Goal: Task Accomplishment & Management: Use online tool/utility

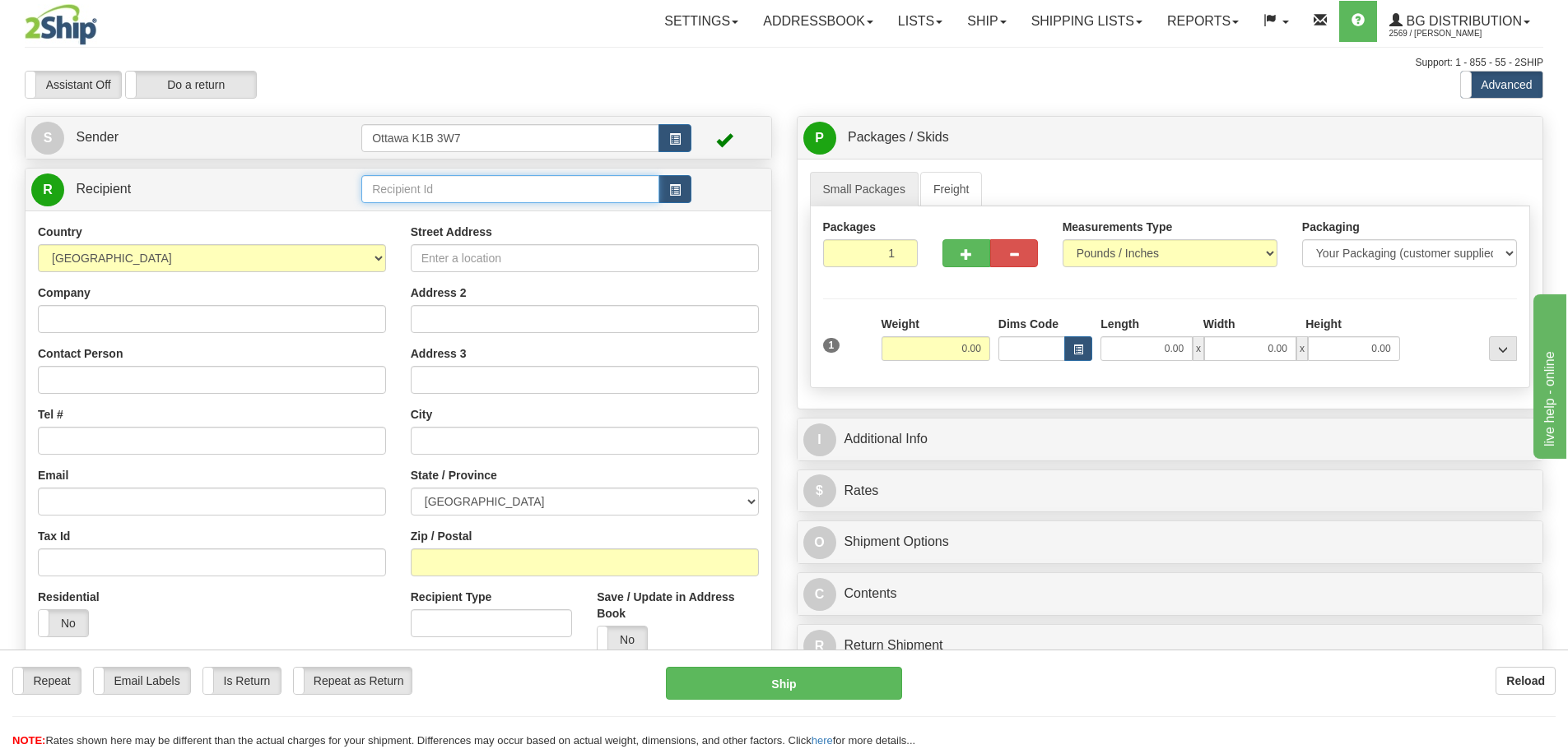
click at [447, 190] on input "text" at bounding box center [510, 189] width 298 height 28
type input "910293"
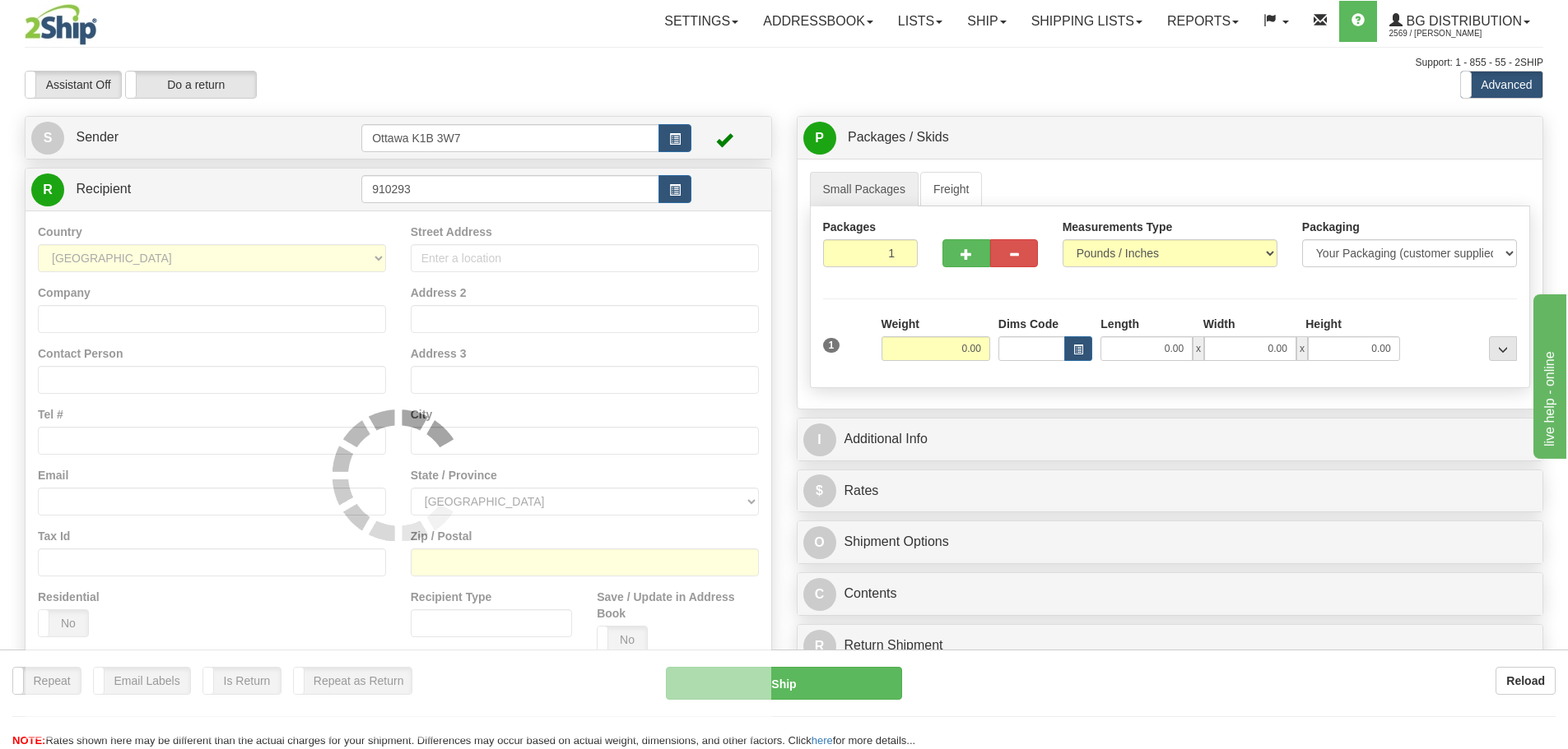
click at [527, 115] on div "Toggle navigation Settings Shipping Preferences Fields Preferences New" at bounding box center [784, 468] width 1568 height 935
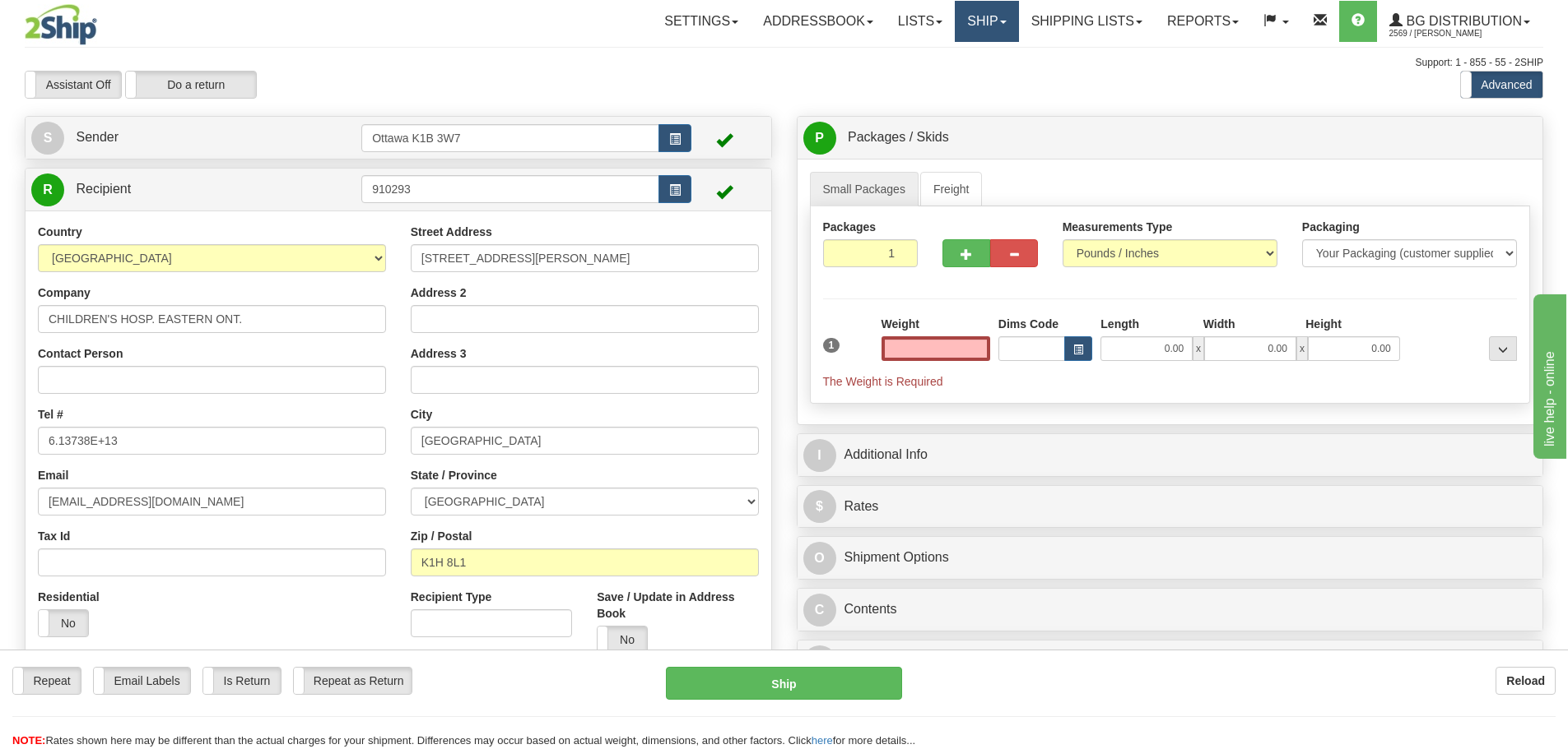
type input "0.00"
click at [954, 10] on link "Ship" at bounding box center [986, 22] width 64 height 41
click at [956, 57] on span "Ship Screen" at bounding box center [936, 57] width 63 height 13
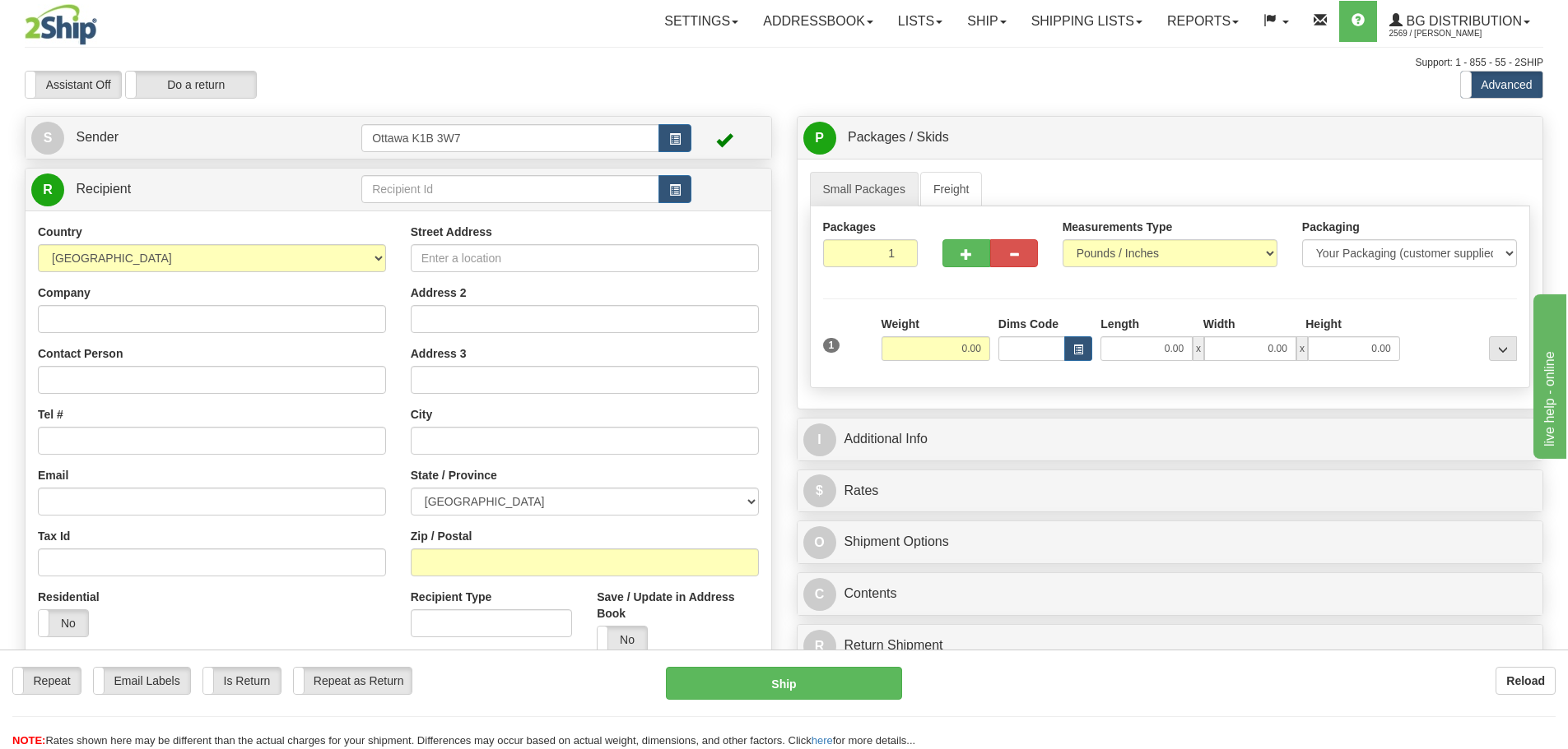
click at [534, 213] on div "Country AFGHANISTAN ALAND ISLANDS ALBANIA ALGERIA AMERICAN SAMOA ANDORRA ANGOLA…" at bounding box center [398, 475] width 745 height 529
click at [527, 192] on input "text" at bounding box center [510, 189] width 298 height 28
type input "910929"
click at [668, 84] on div "Assistant On Assistant Off Do a return Do a return Previous Next Standard Advan…" at bounding box center [784, 84] width 1543 height 28
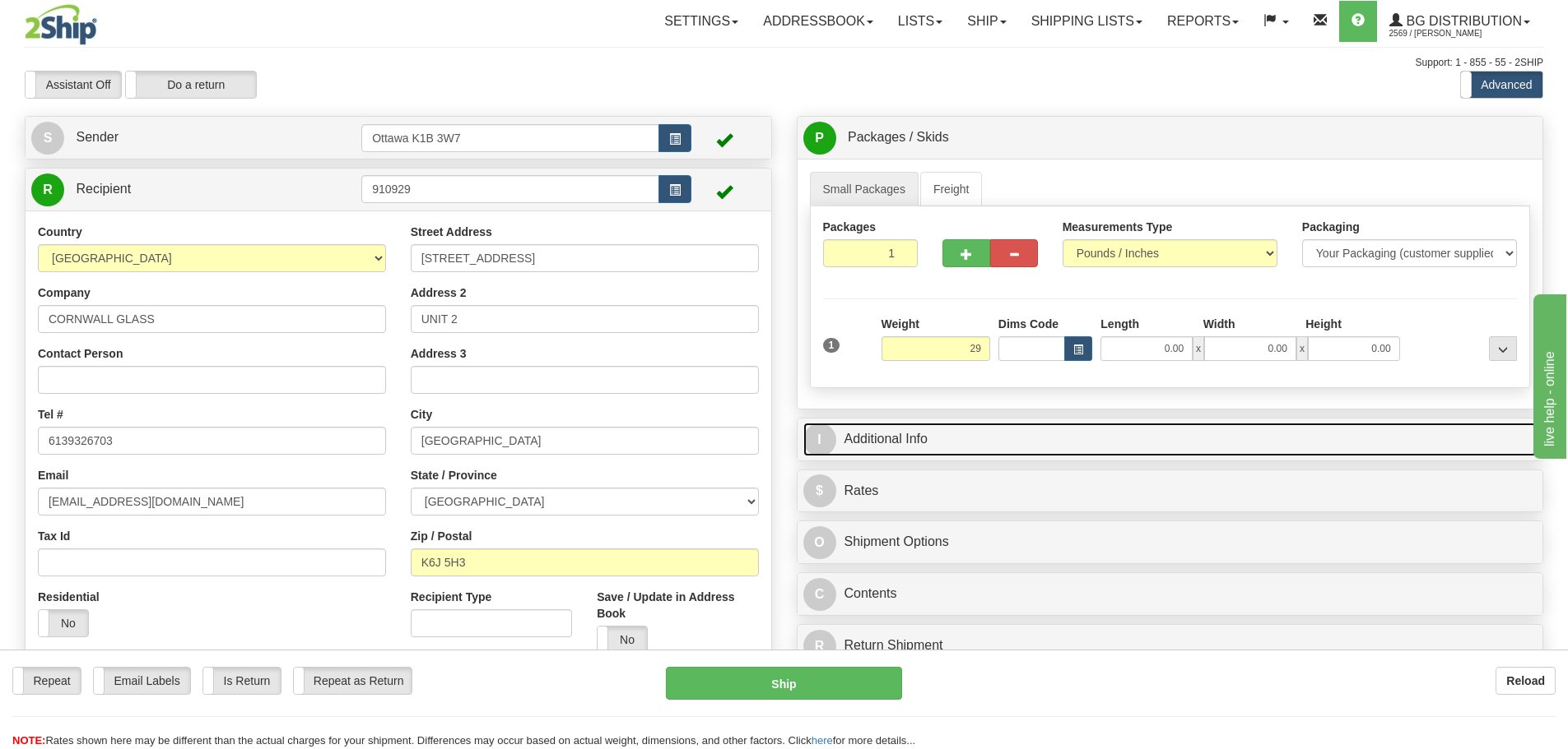
click at [1256, 423] on link "I Additional Info" at bounding box center [1170, 439] width 734 height 33
type input "29.00"
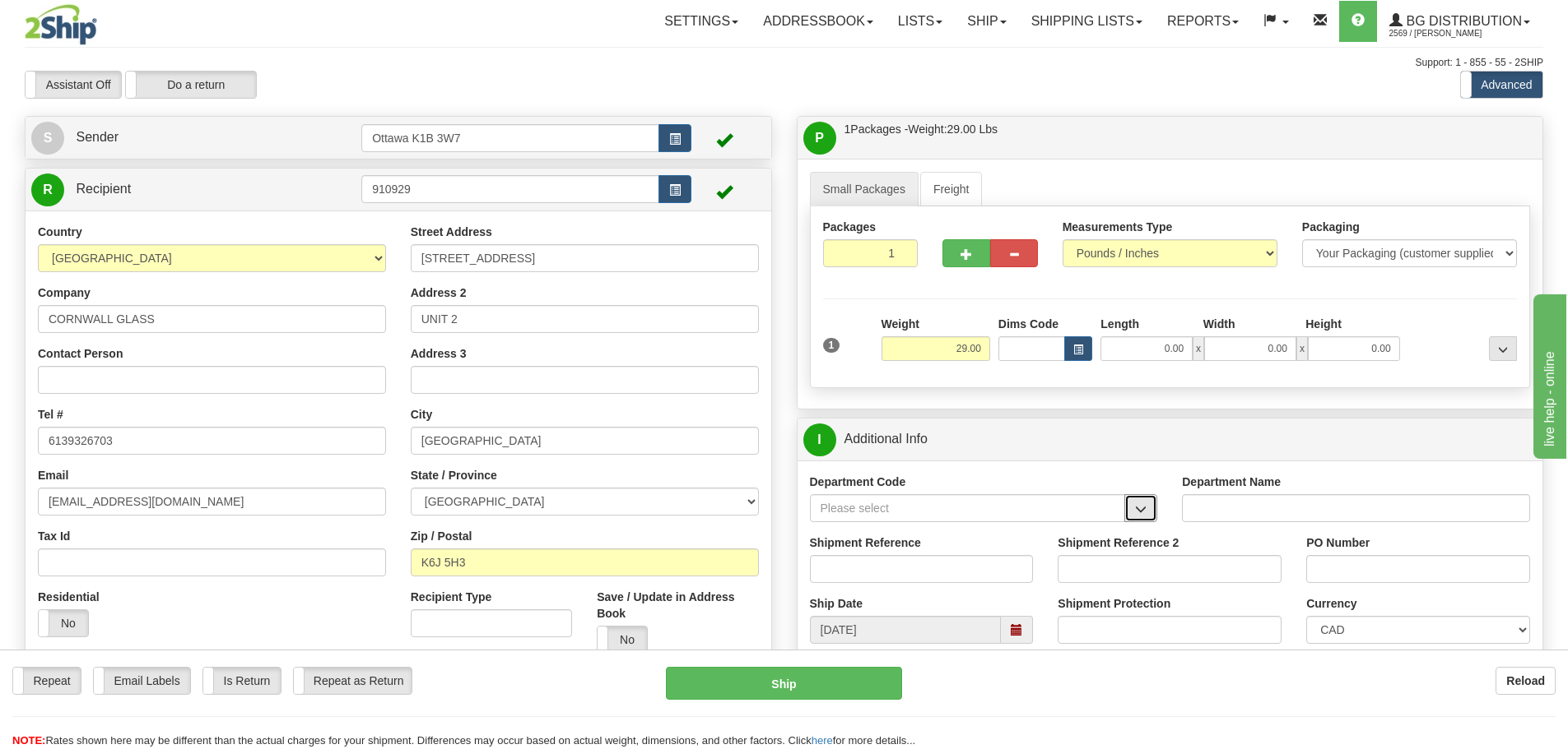
click at [1129, 514] on button "button" at bounding box center [1140, 508] width 33 height 28
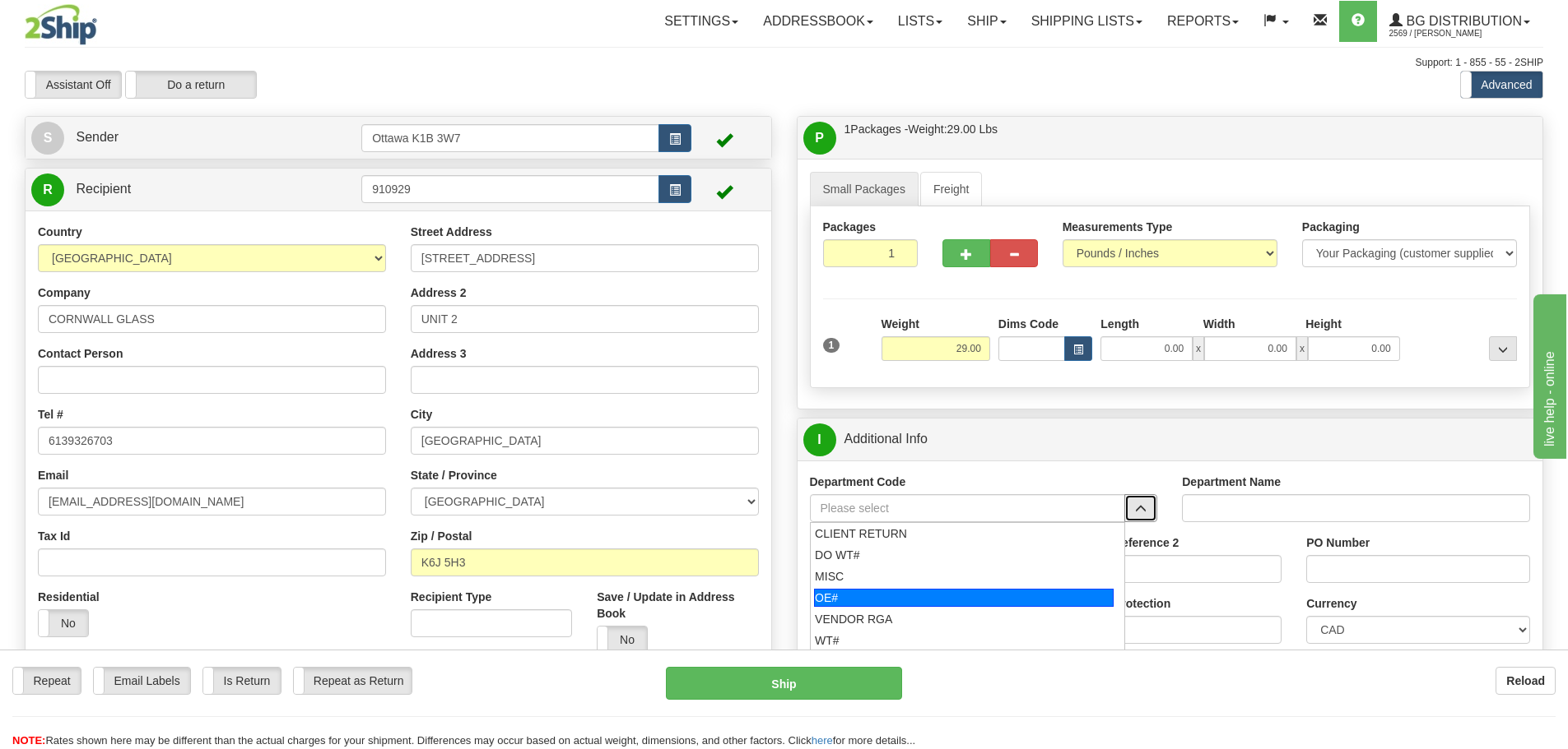
click at [887, 594] on div "OE#" at bounding box center [963, 598] width 299 height 18
type input "OE#"
type input "ORDERS"
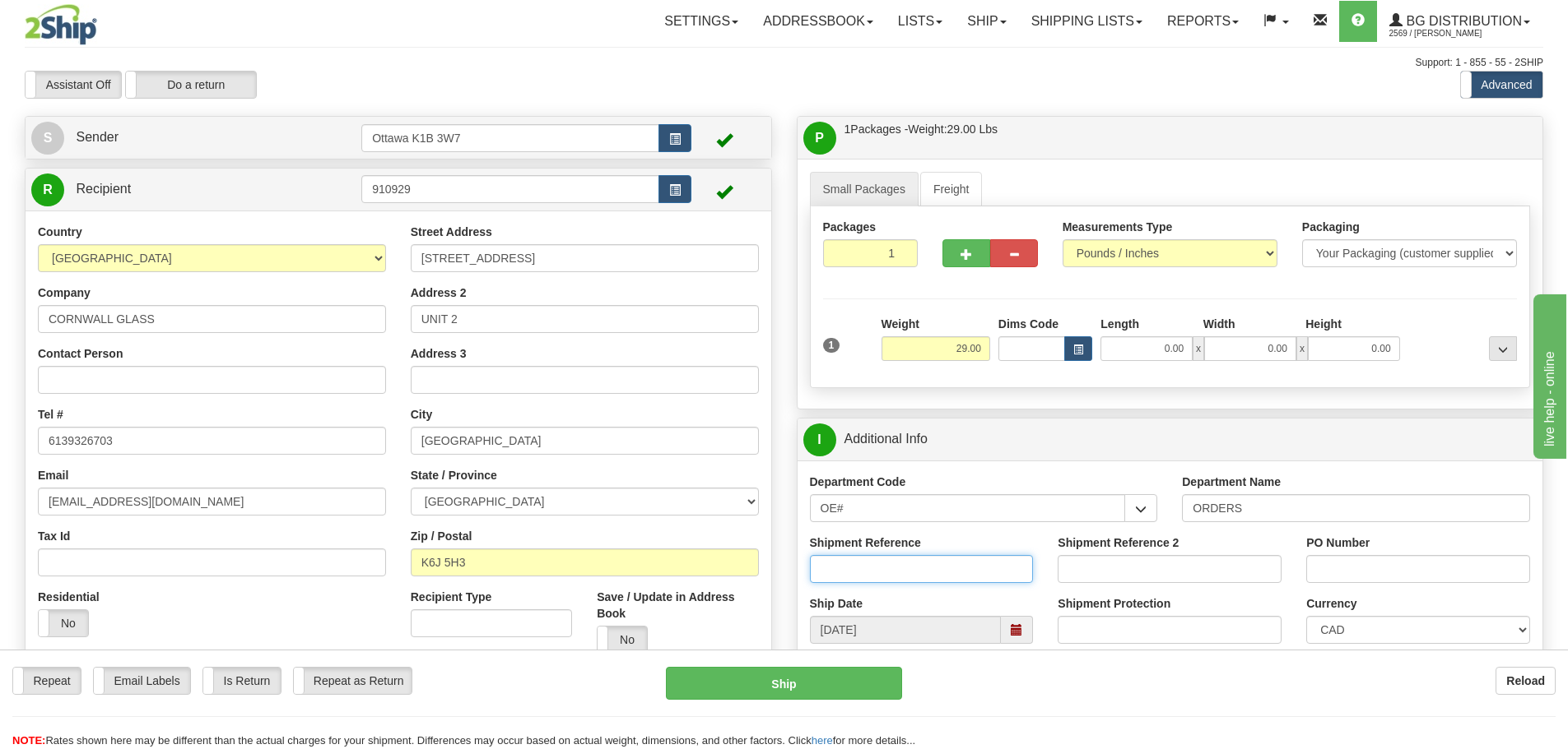
click at [888, 560] on input "Shipment Reference" at bounding box center [922, 569] width 224 height 28
type input "10203072-00"
click at [1452, 574] on input "PO Number" at bounding box center [1418, 569] width 224 height 28
type input "PO#24113"
click at [1169, 350] on input "0.00" at bounding box center [1146, 348] width 92 height 25
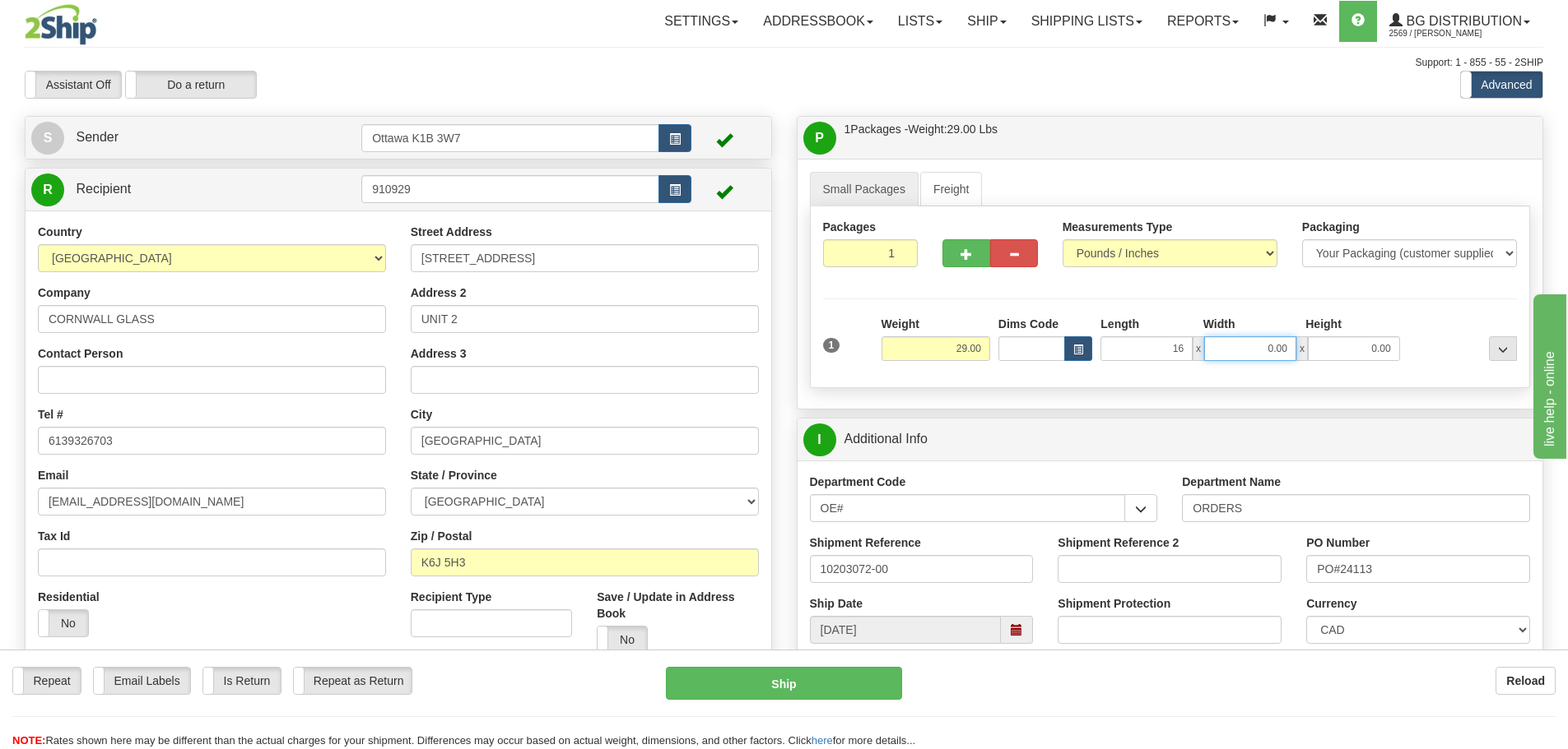
type input "16.00"
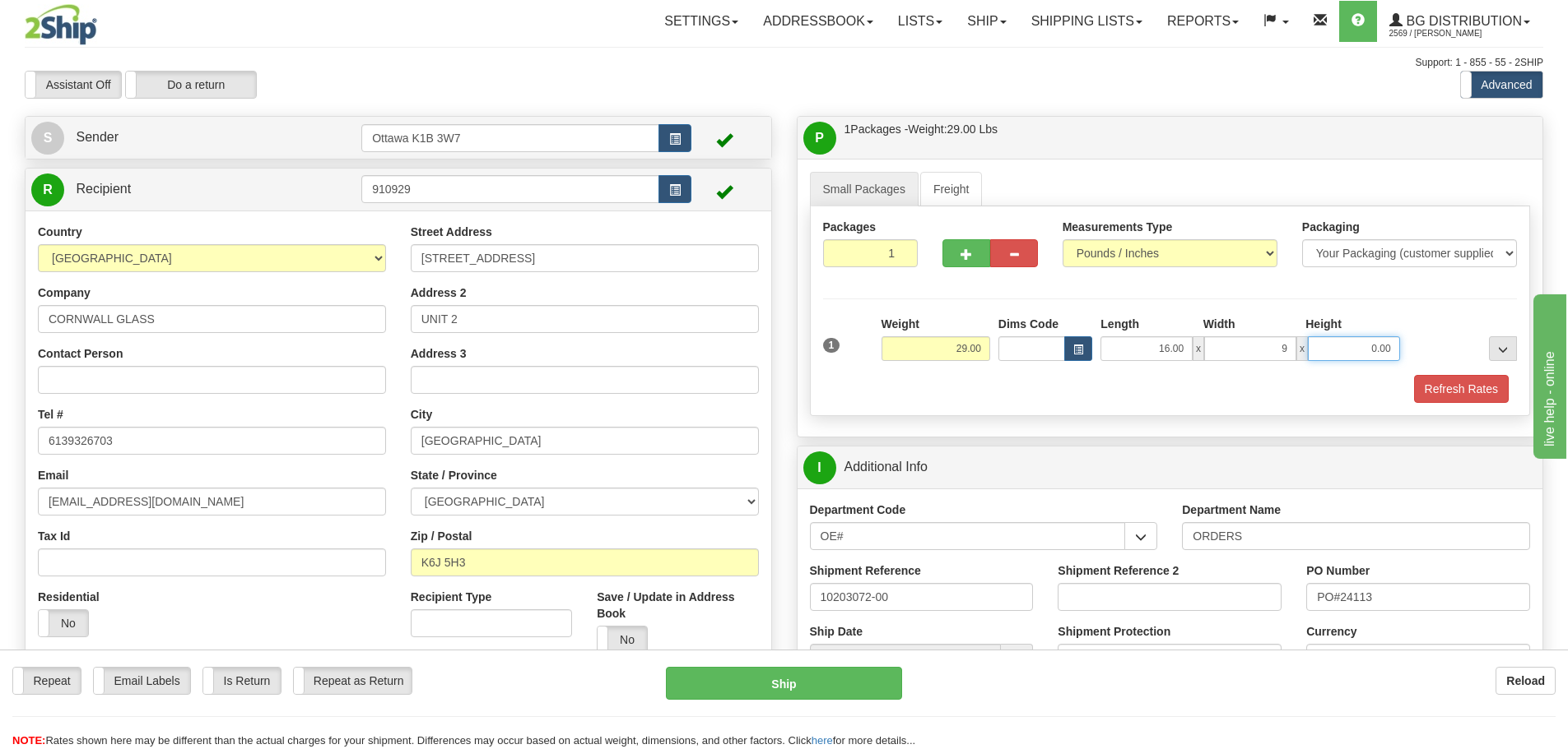
type input "9.00"
type input "7.00"
click at [1471, 375] on button "Refresh Rates" at bounding box center [1461, 389] width 94 height 28
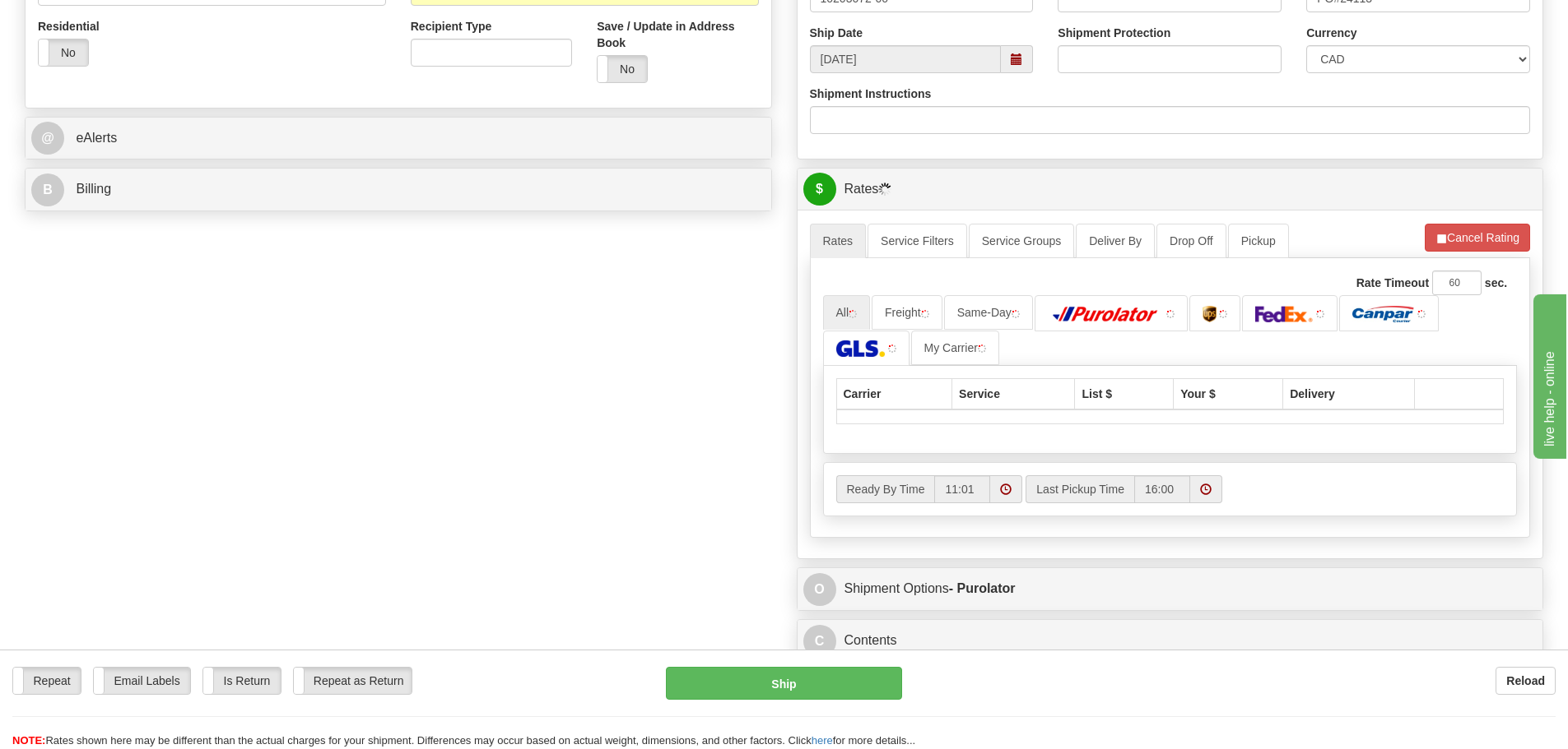
scroll to position [575, 0]
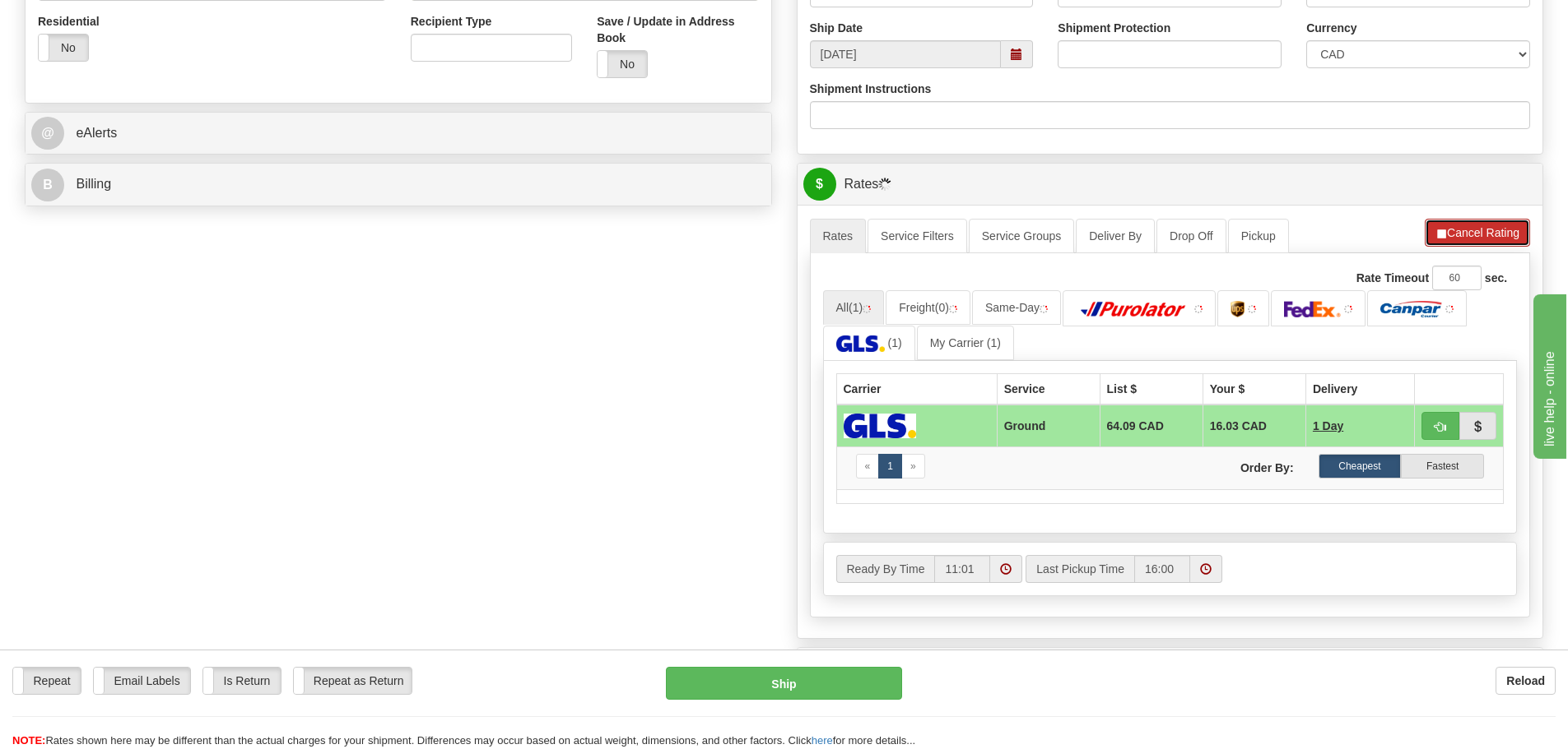
click at [1459, 226] on button "Cancel Rating" at bounding box center [1477, 232] width 105 height 28
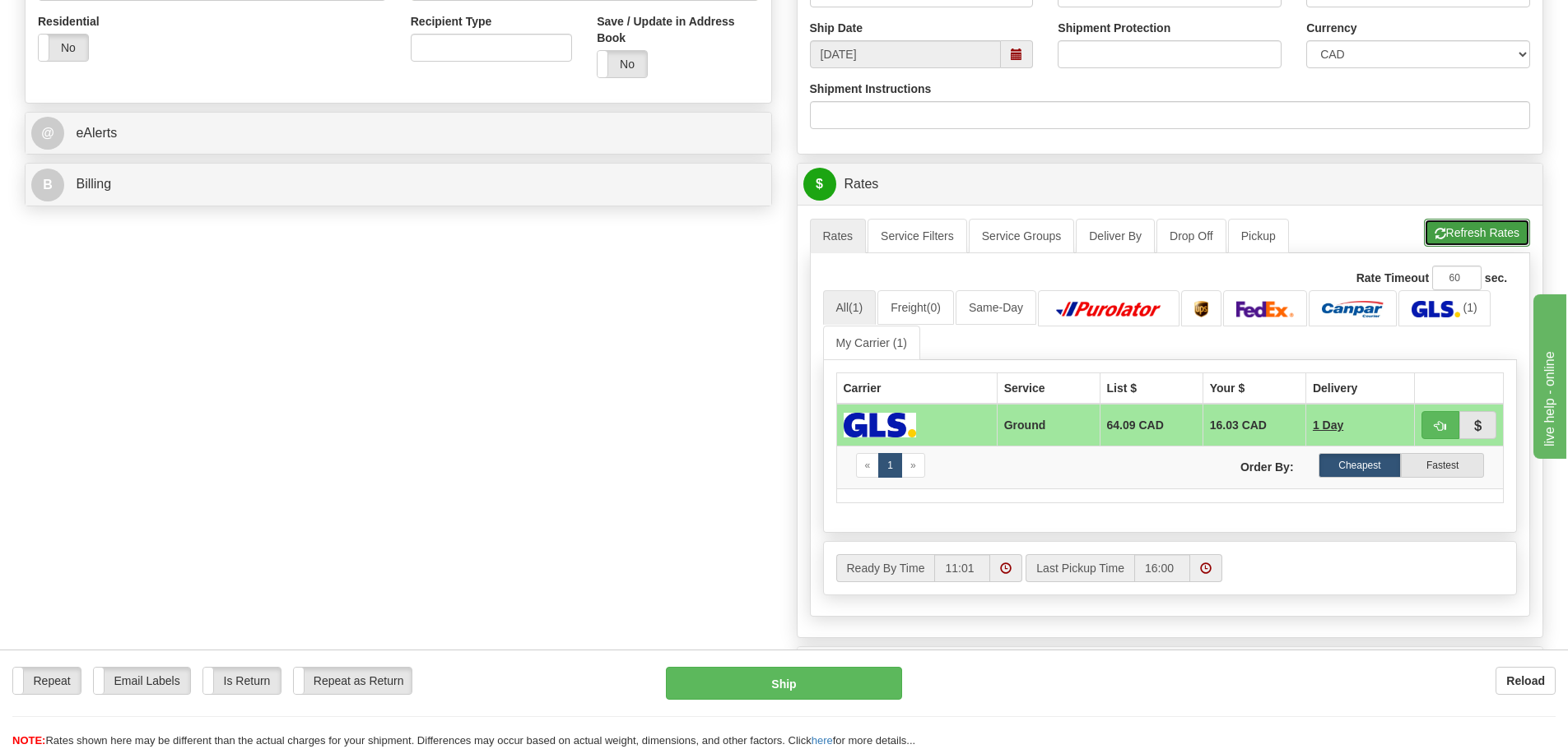
click at [1458, 238] on button "Refresh Rates" at bounding box center [1477, 232] width 106 height 28
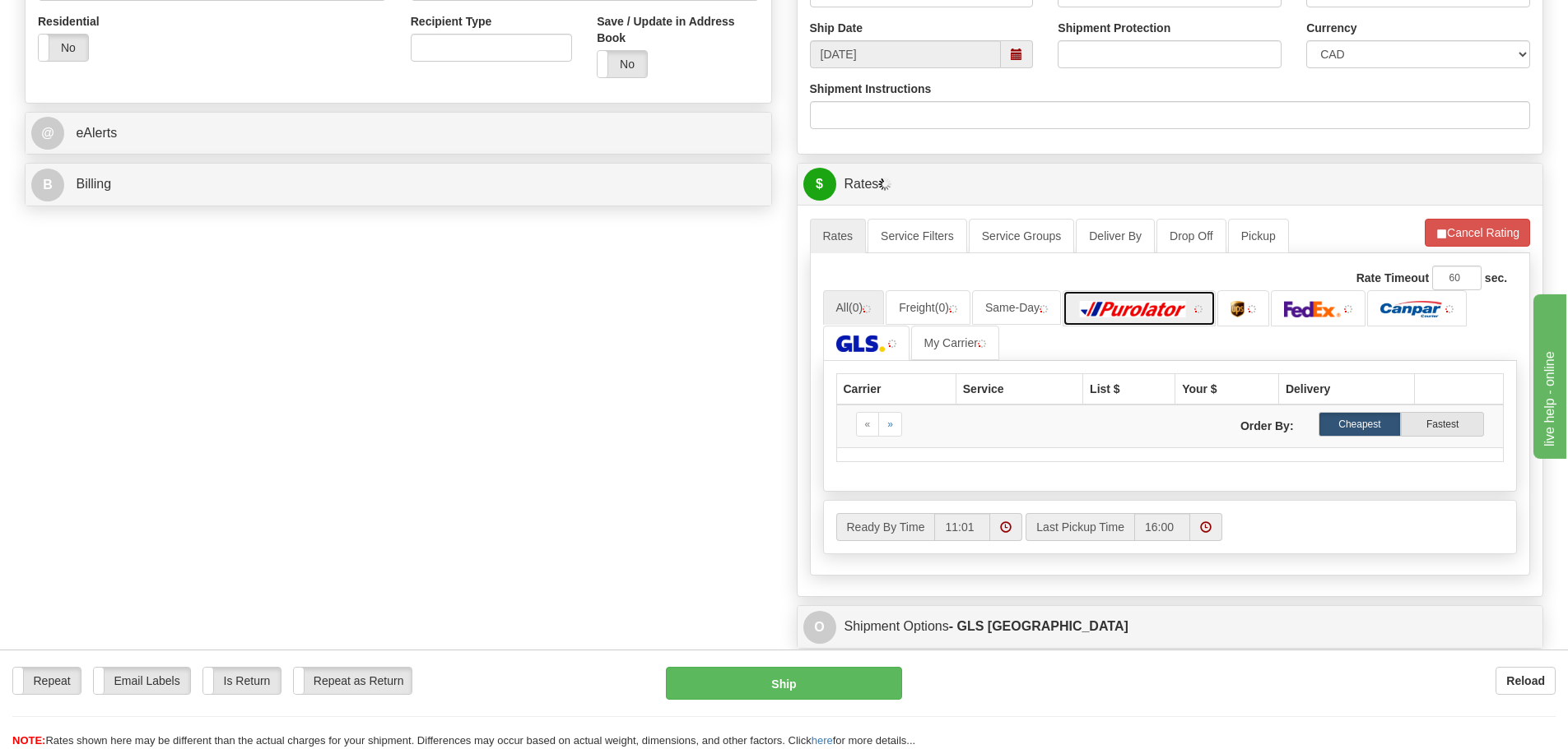
click at [1088, 312] on img at bounding box center [1133, 309] width 115 height 17
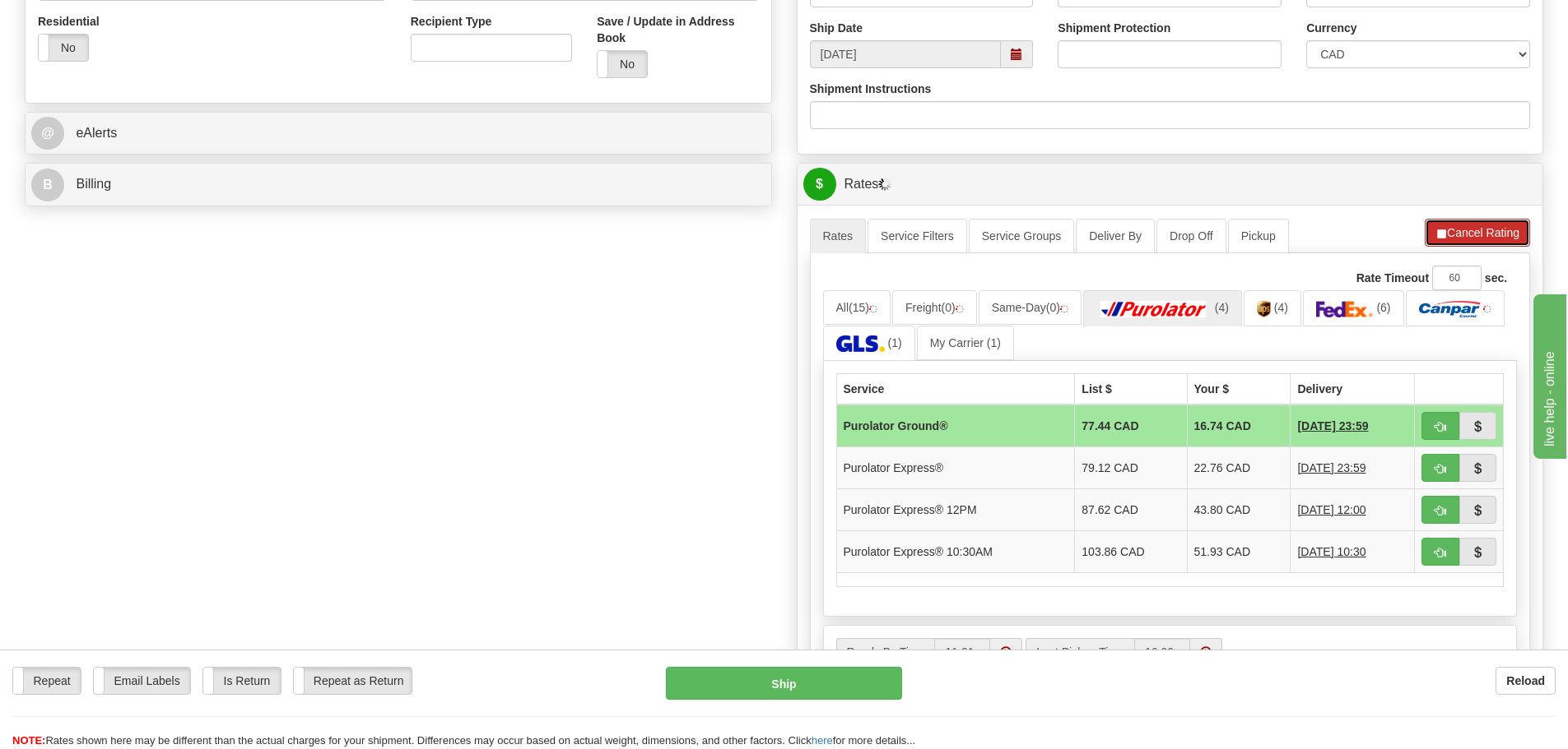
click at [1471, 230] on button "Cancel Rating" at bounding box center [1477, 232] width 105 height 28
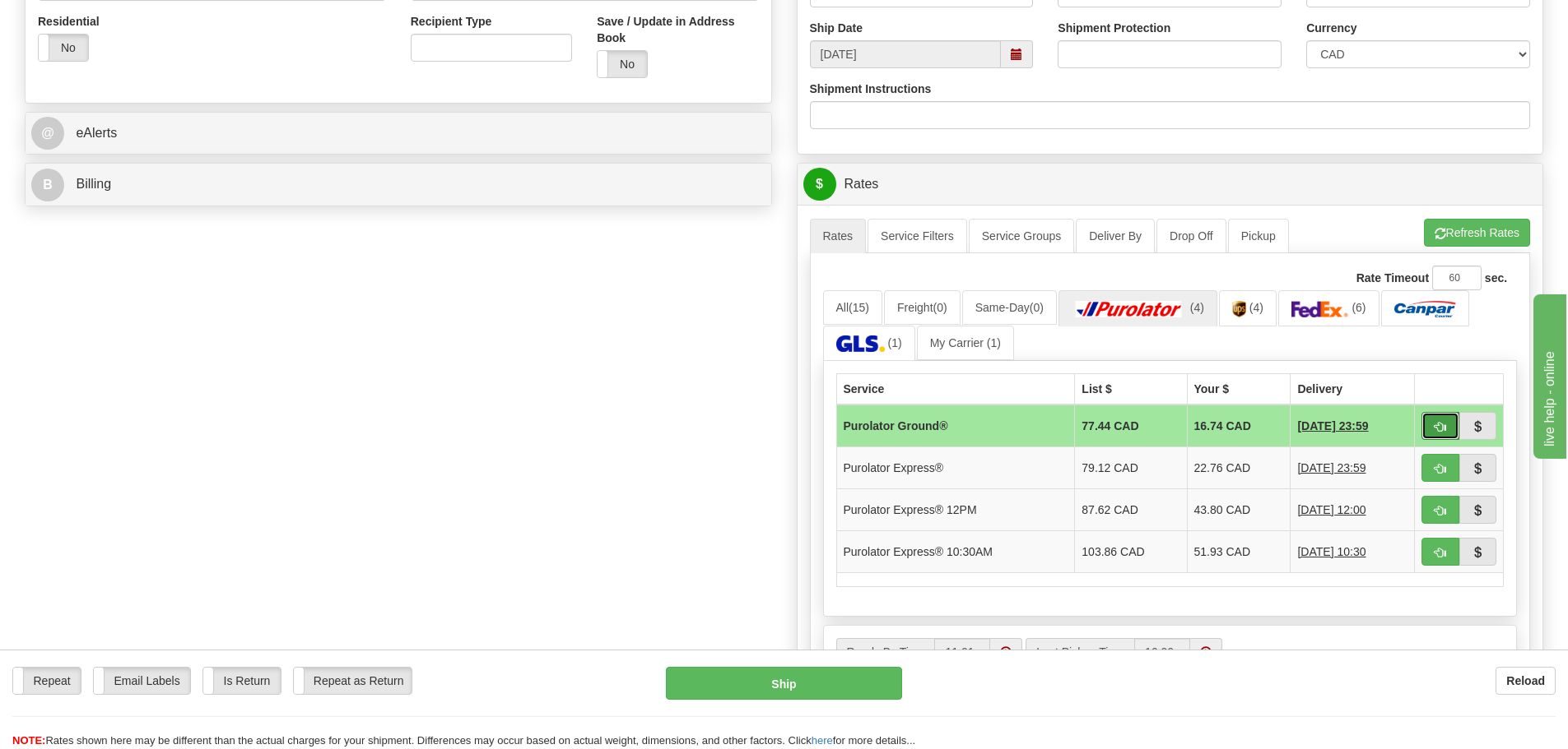
click at [1445, 437] on button "button" at bounding box center [1440, 425] width 38 height 28
type input "260"
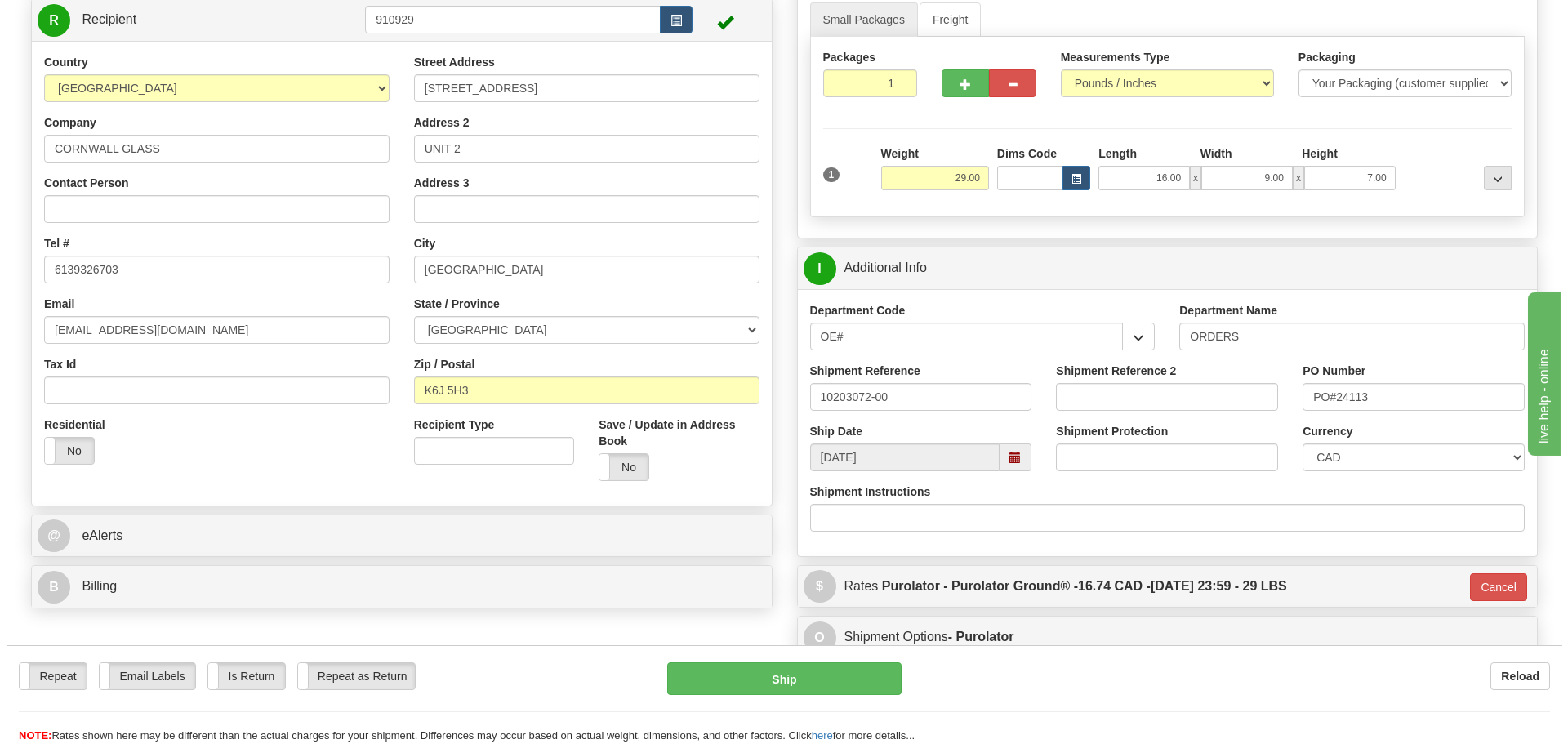
scroll to position [164, 0]
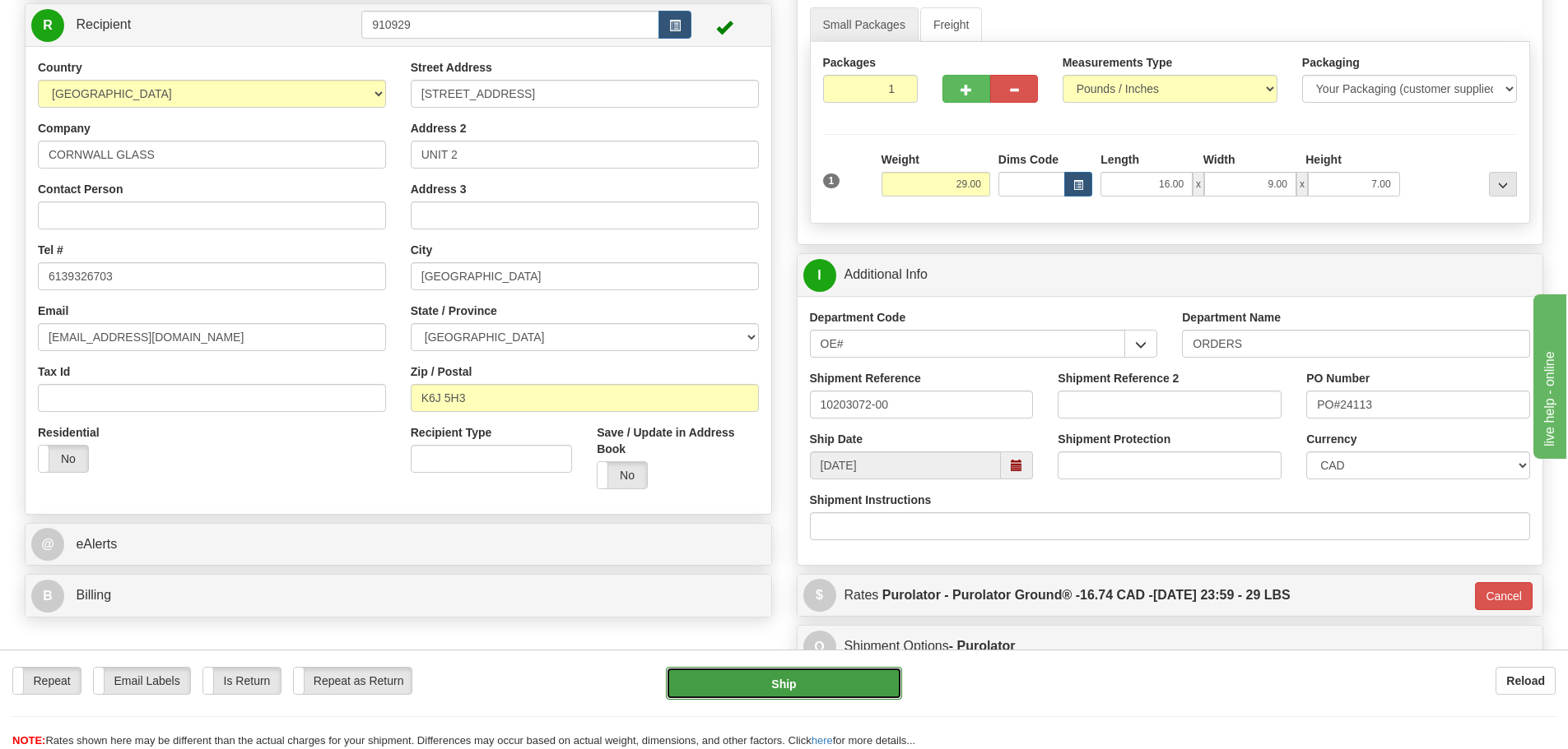
click at [854, 677] on button "Ship" at bounding box center [784, 684] width 236 height 33
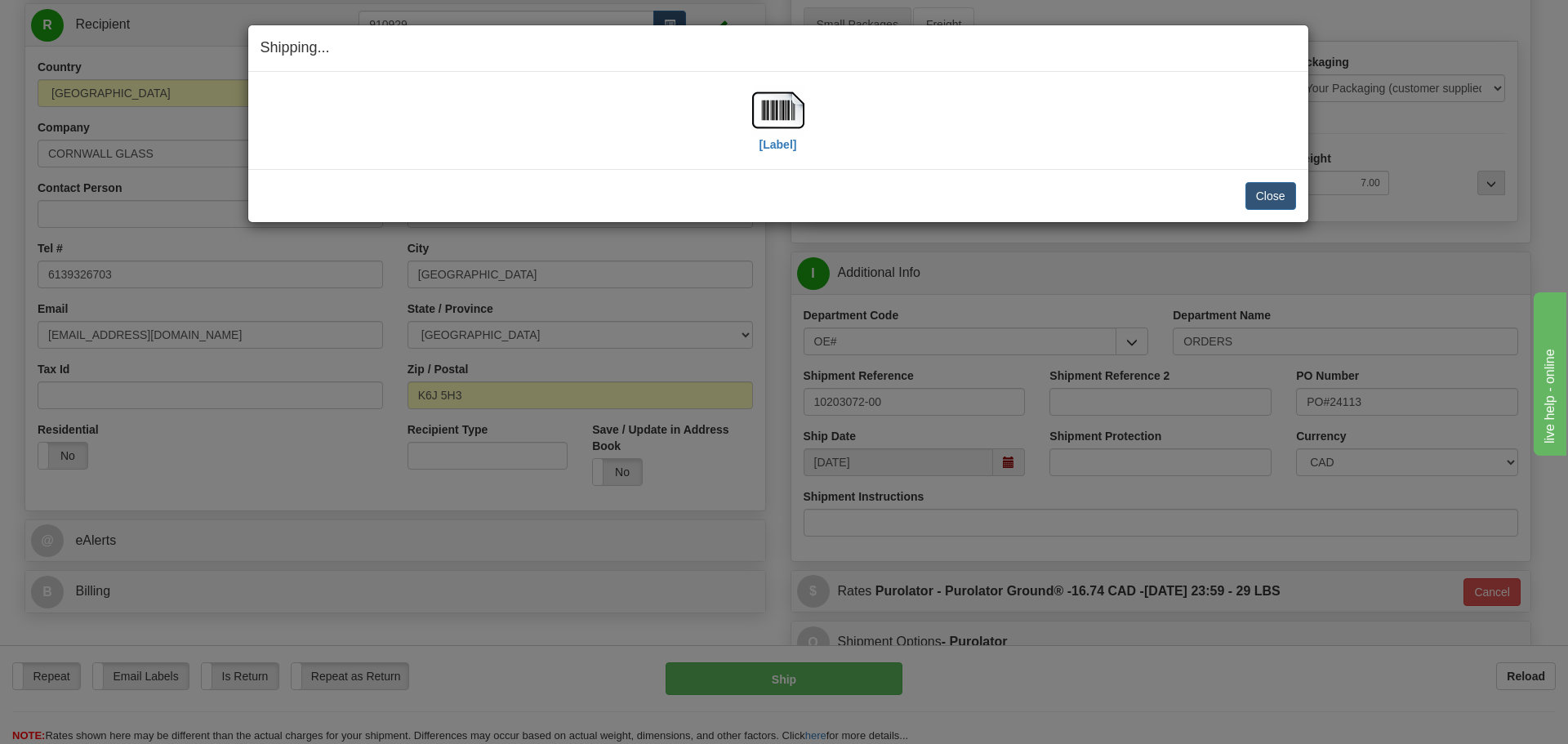
click at [773, 153] on div "[Label]" at bounding box center [779, 120] width 53 height 73
click at [773, 151] on label "[Label]" at bounding box center [778, 144] width 38 height 17
click at [1262, 202] on button "Close" at bounding box center [1271, 196] width 51 height 28
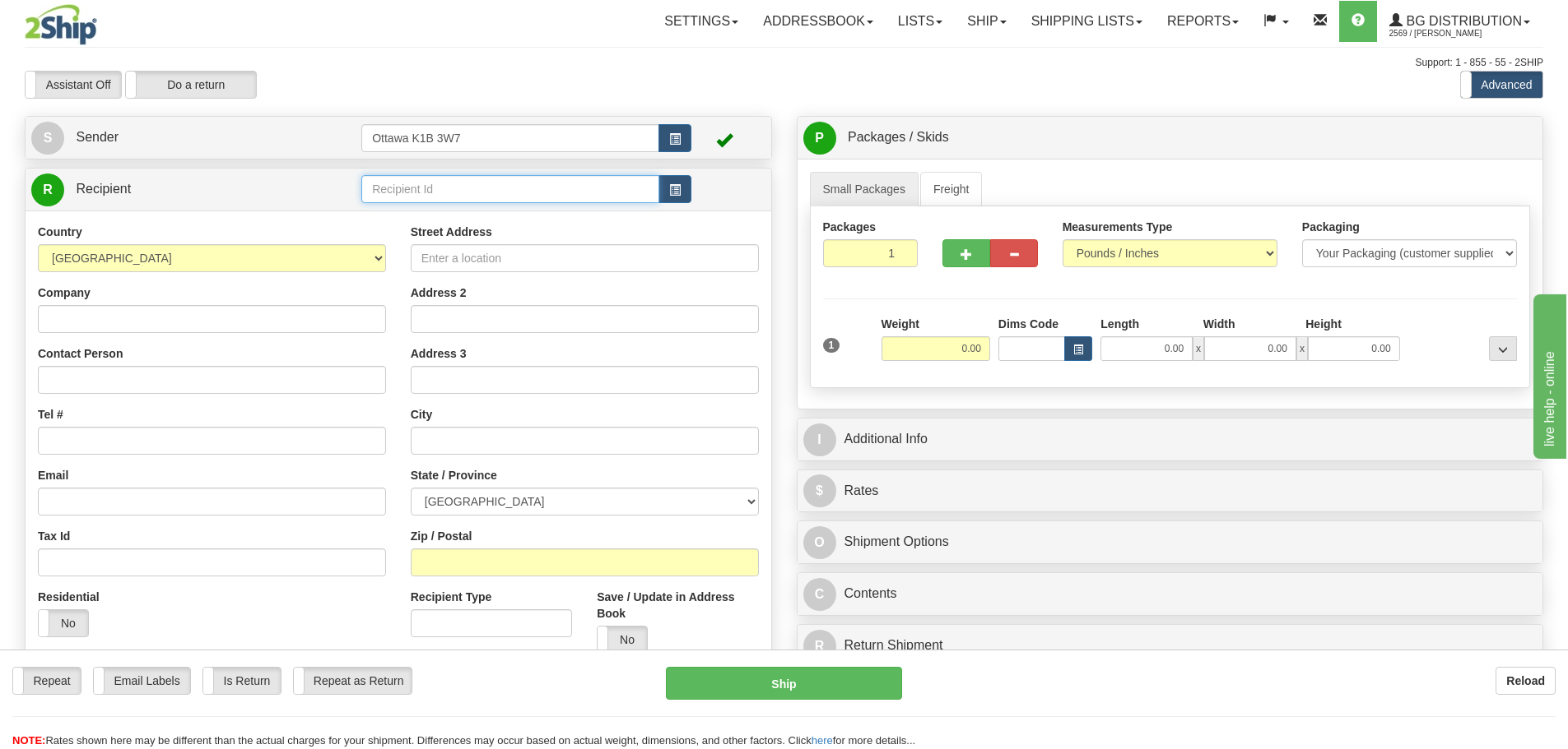
click at [579, 197] on input "text" at bounding box center [510, 189] width 298 height 28
type input "910891"
click at [836, 95] on div "Assistant On Assistant Off Do a return Do a return Previous Next Standard Advan…" at bounding box center [784, 84] width 1543 height 28
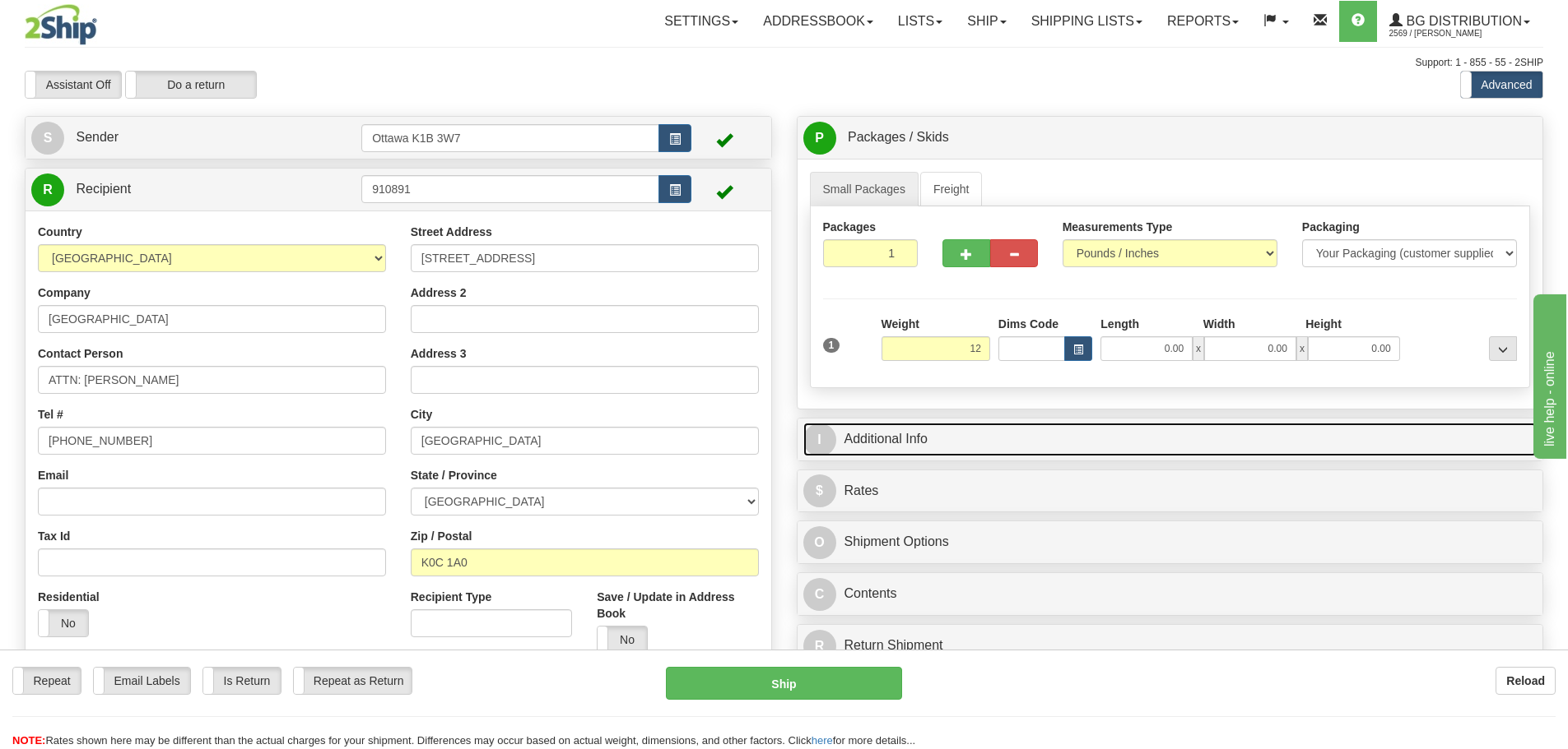
type input "12.00"
click at [1145, 428] on link "I Additional Info" at bounding box center [1170, 439] width 734 height 33
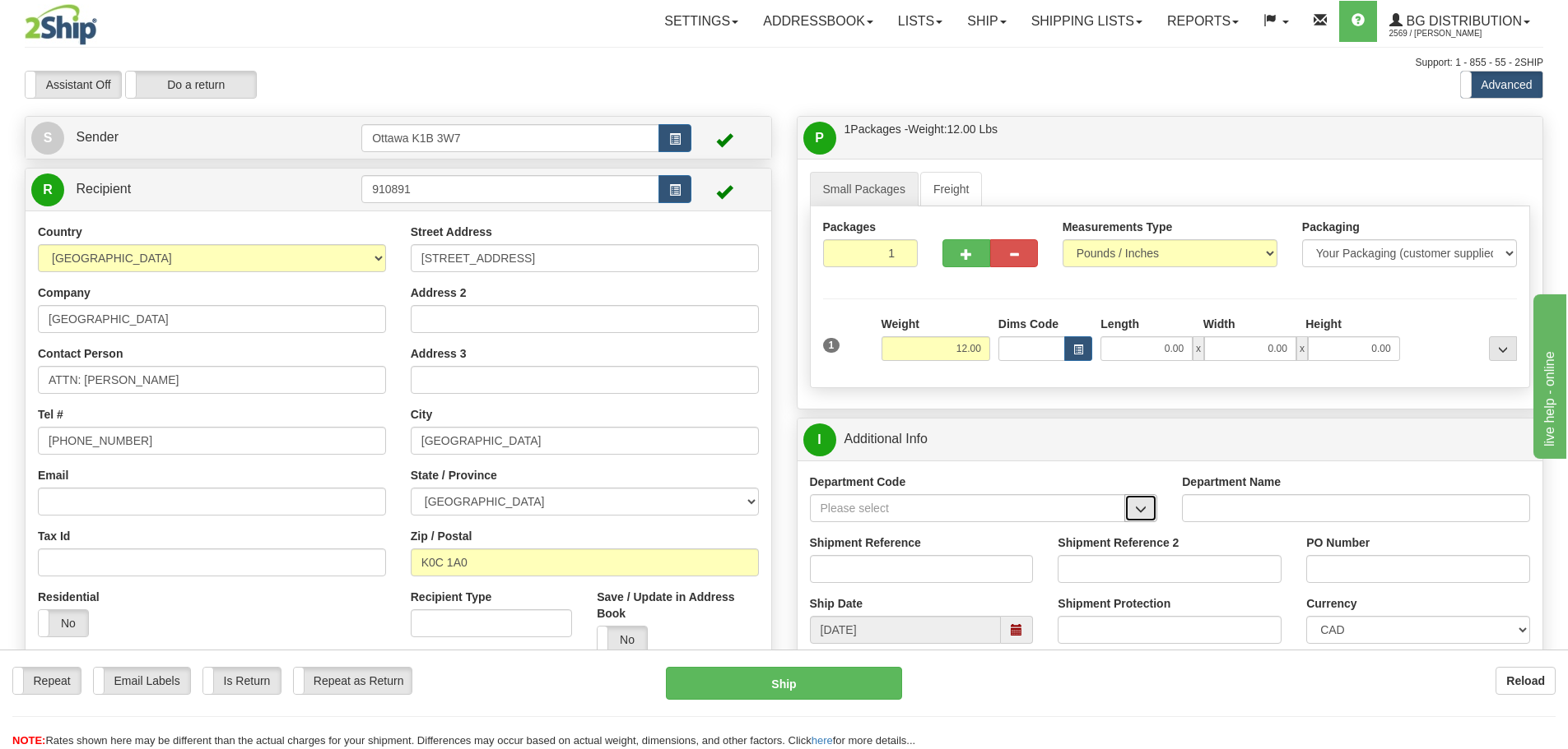
click at [1127, 514] on button "button" at bounding box center [1140, 508] width 33 height 28
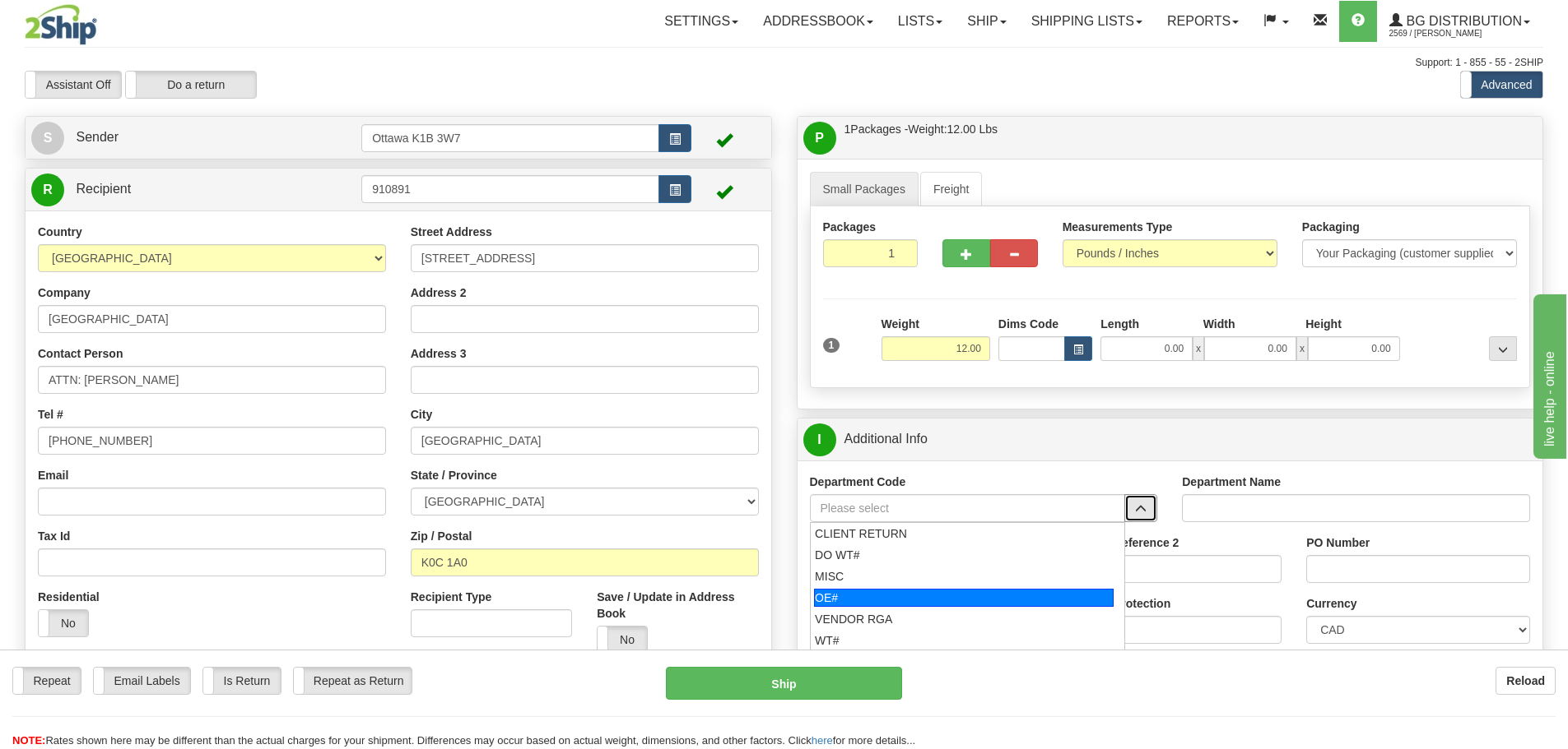
click at [904, 591] on div "OE#" at bounding box center [963, 598] width 299 height 18
type input "OE#"
type input "ORDERS"
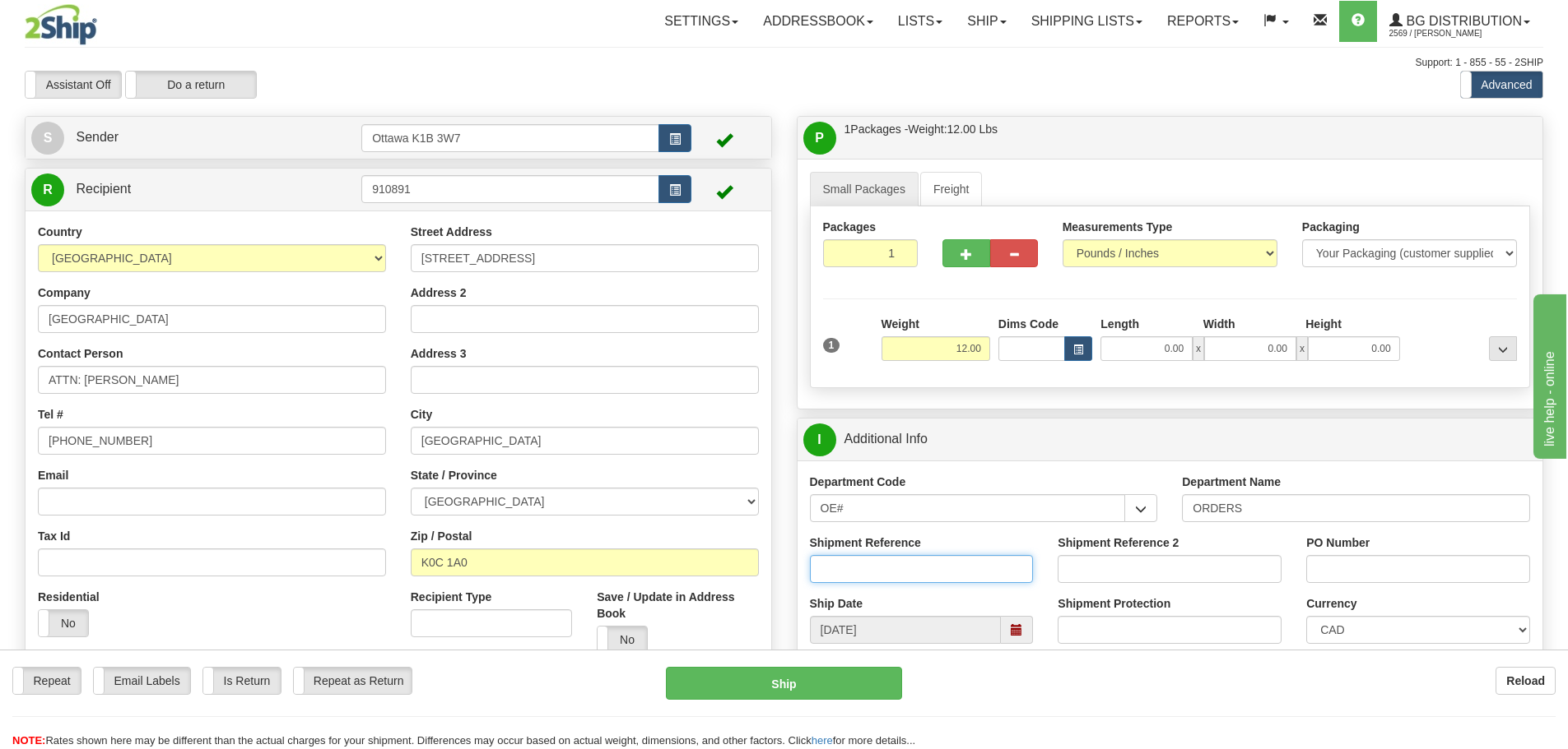
click at [895, 556] on input "Shipment Reference" at bounding box center [922, 569] width 224 height 28
type input "10202737-00"
click at [1325, 566] on input "PO Number" at bounding box center [1418, 569] width 224 height 28
click at [1358, 565] on input "4300-00422-000-41" at bounding box center [1418, 569] width 224 height 28
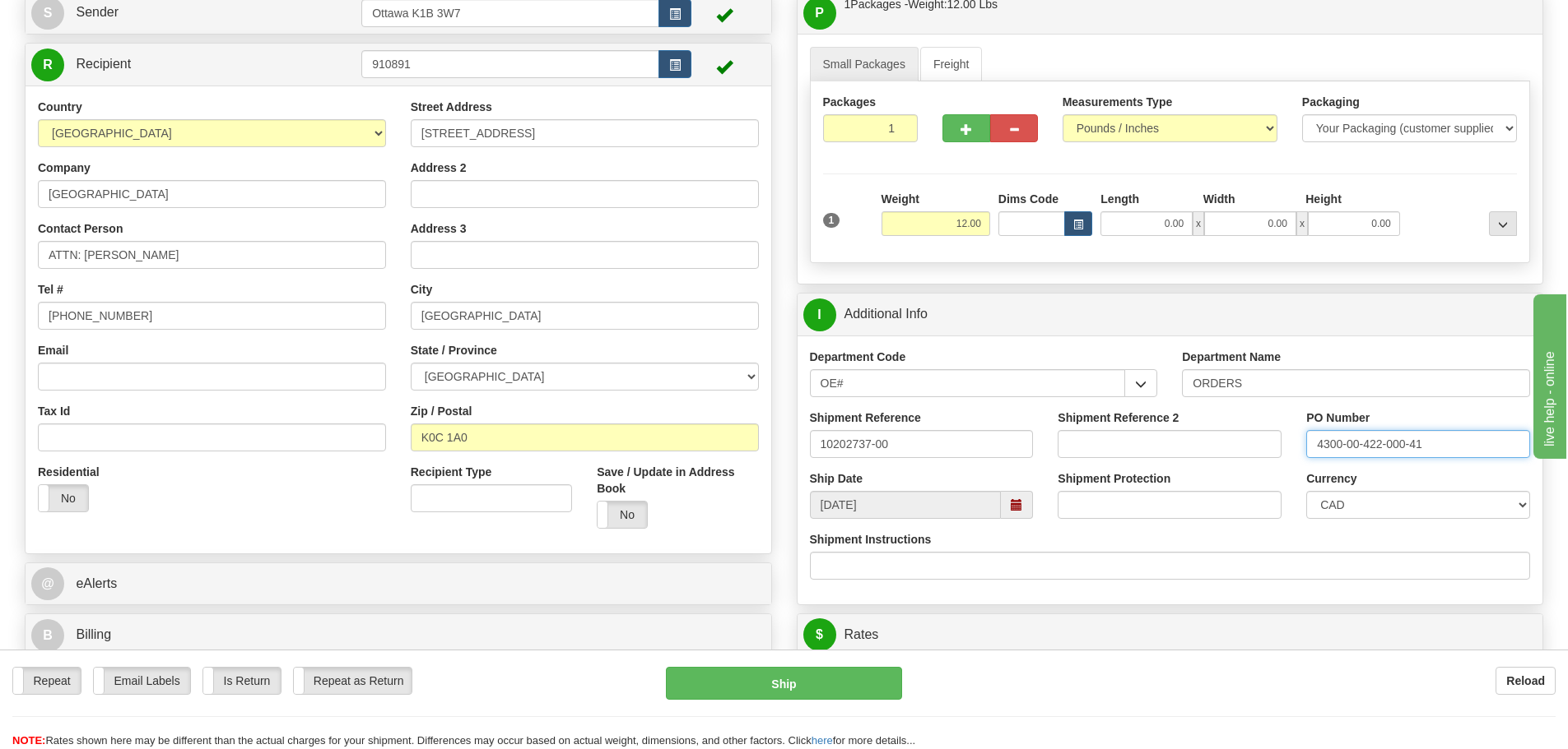
scroll to position [412, 0]
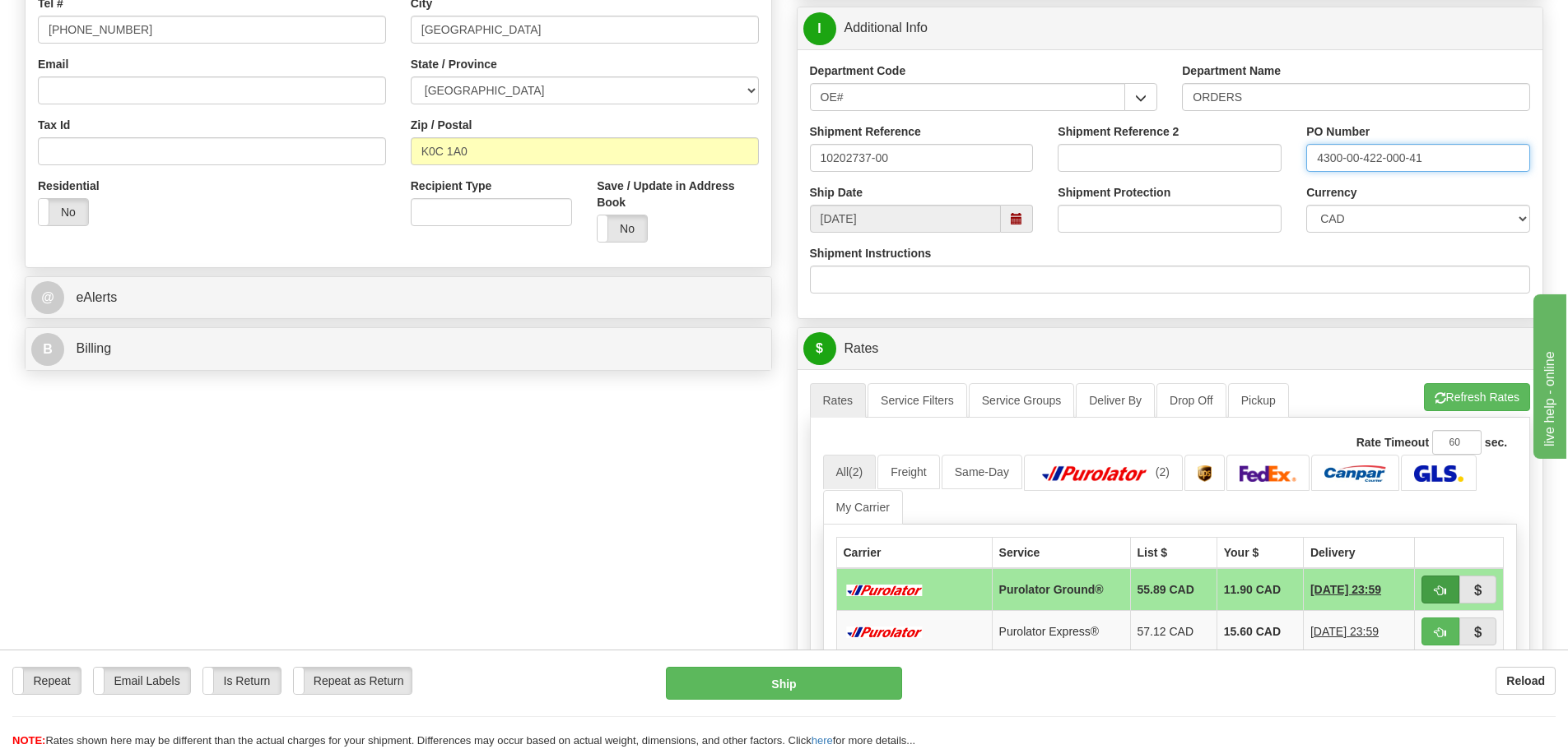
type input "4300-00-422-000-41"
click at [1434, 577] on button "button" at bounding box center [1440, 589] width 38 height 28
type input "260"
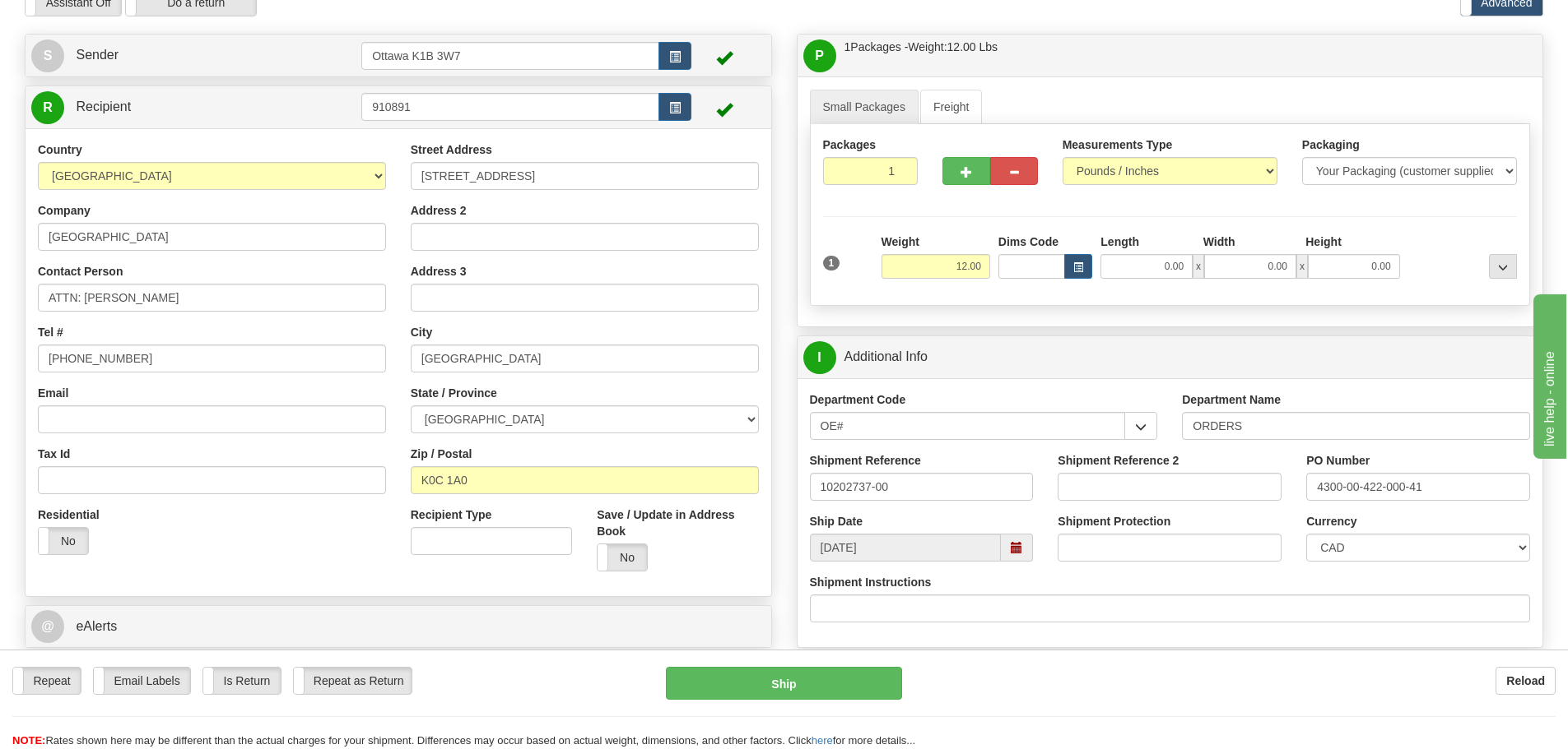
scroll to position [165, 0]
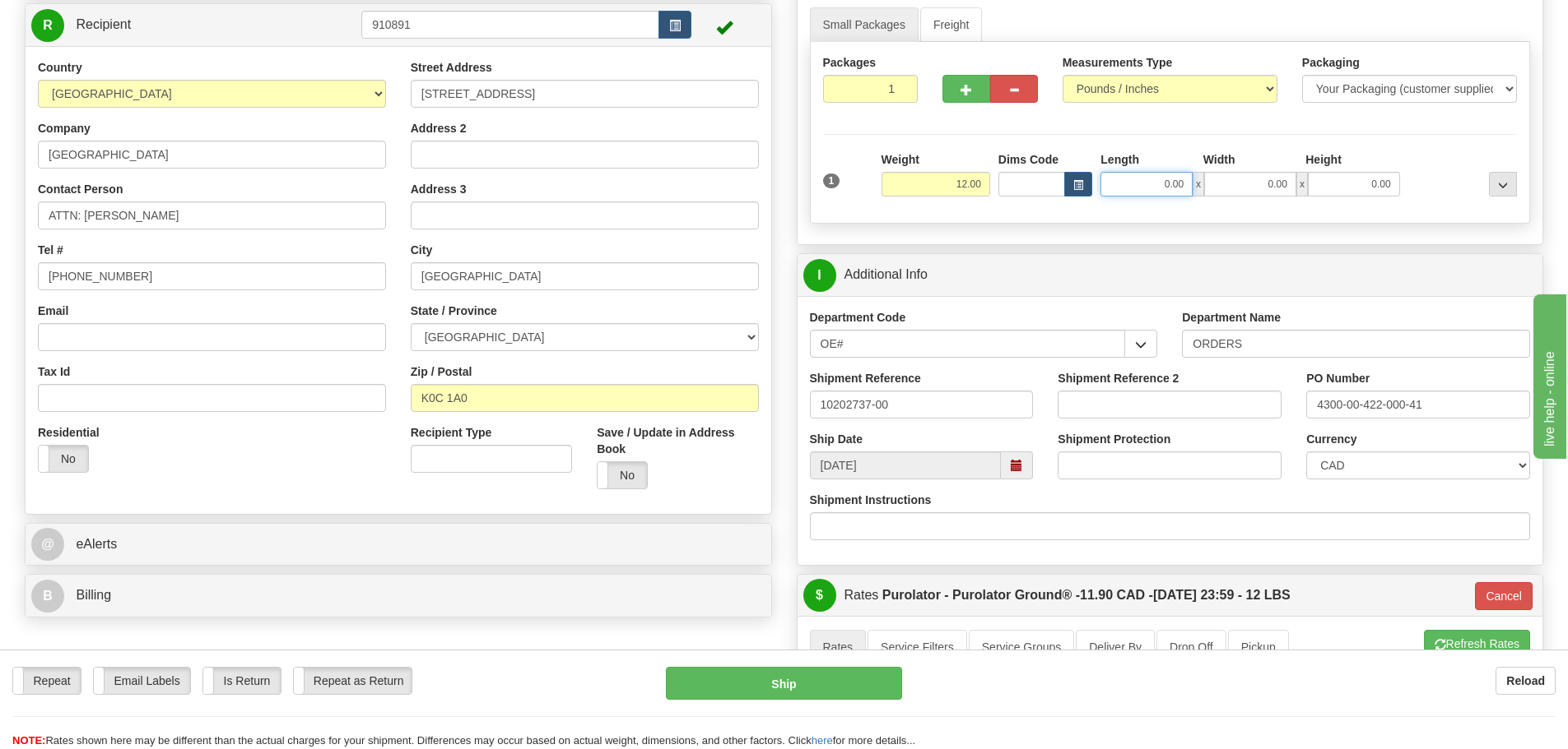
click at [1149, 183] on input "0.00" at bounding box center [1146, 183] width 92 height 25
type input "16.00"
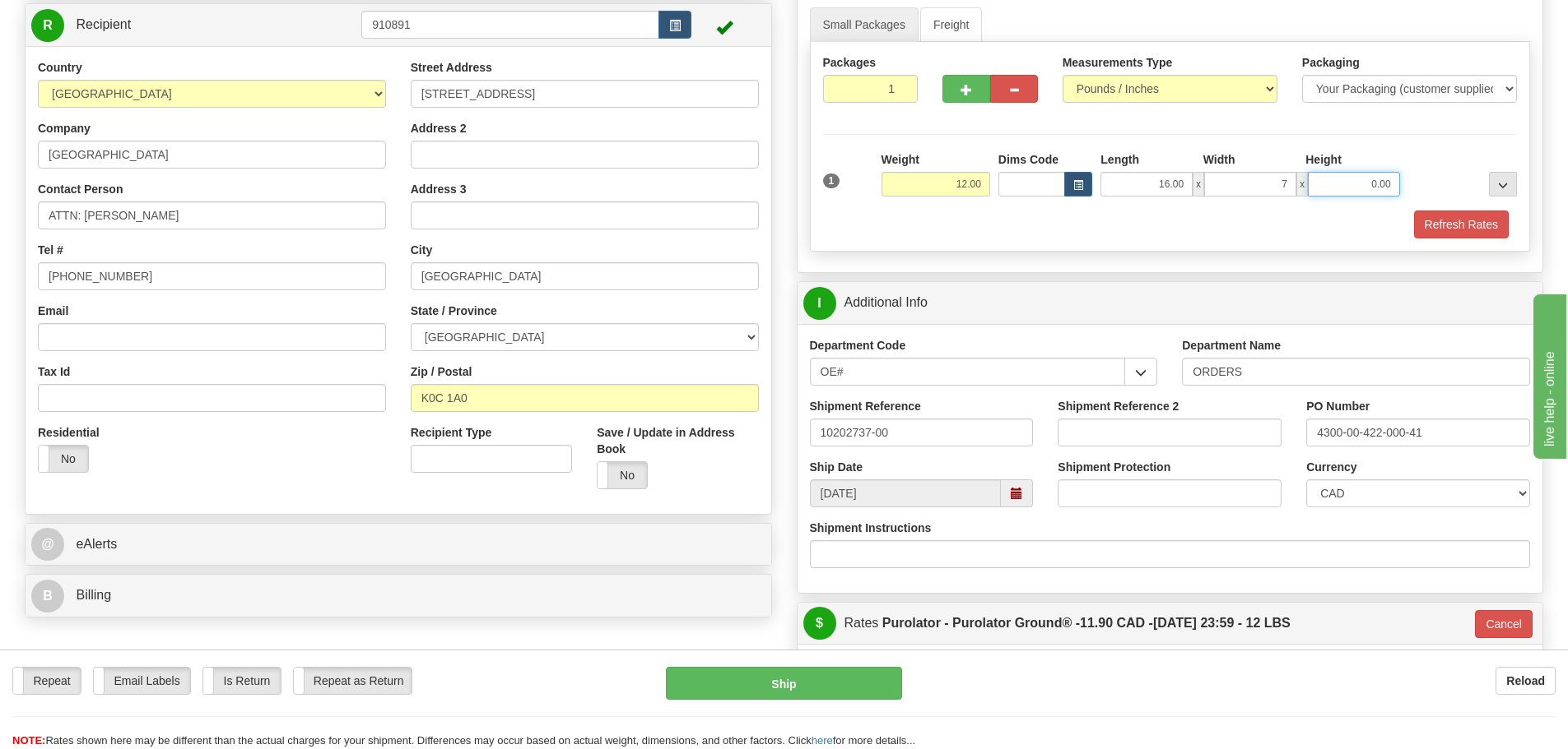
type input "7.00"
type input "6.50"
click at [1462, 218] on button "Refresh Rates" at bounding box center [1461, 225] width 94 height 28
type input "260"
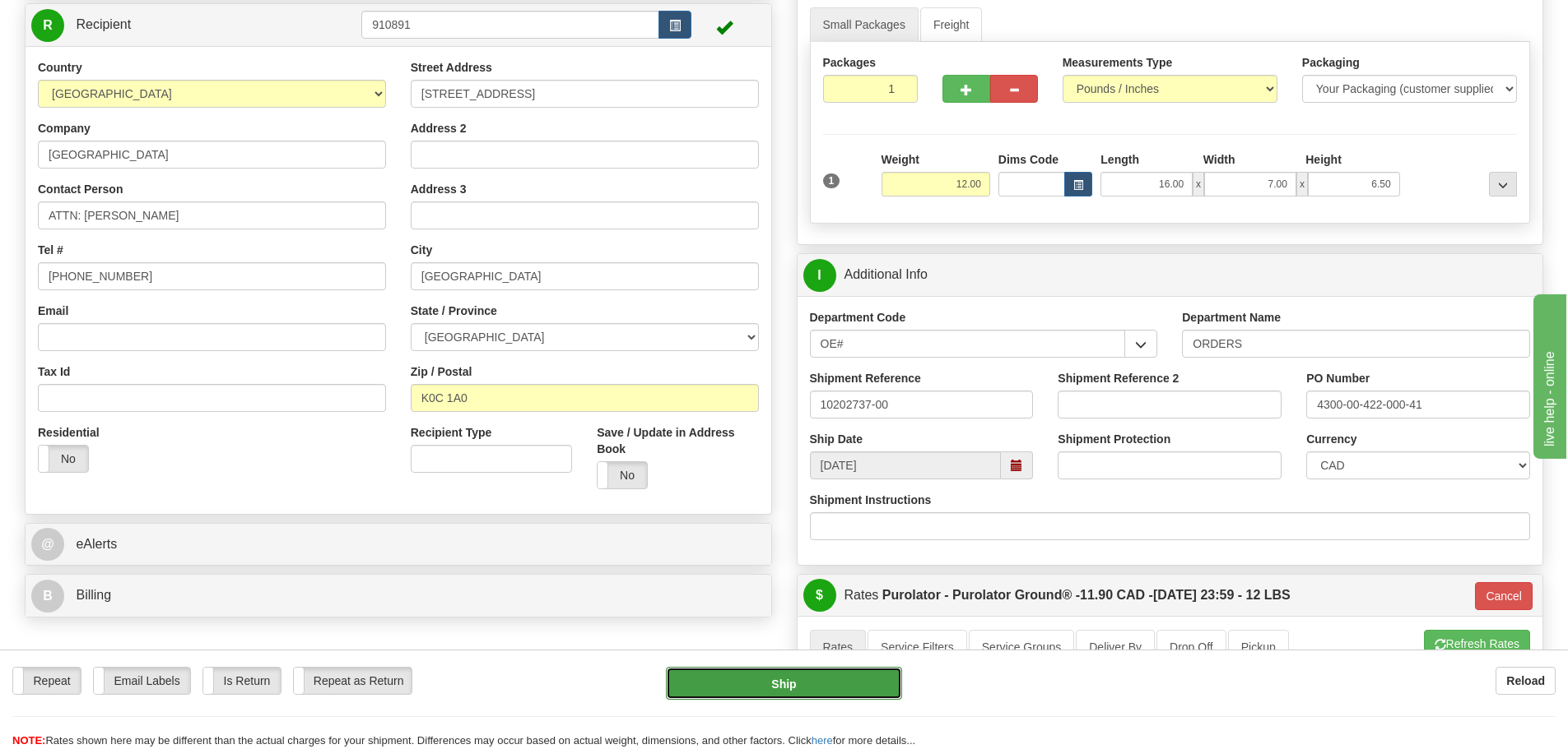
click at [853, 693] on button "Ship" at bounding box center [784, 684] width 236 height 33
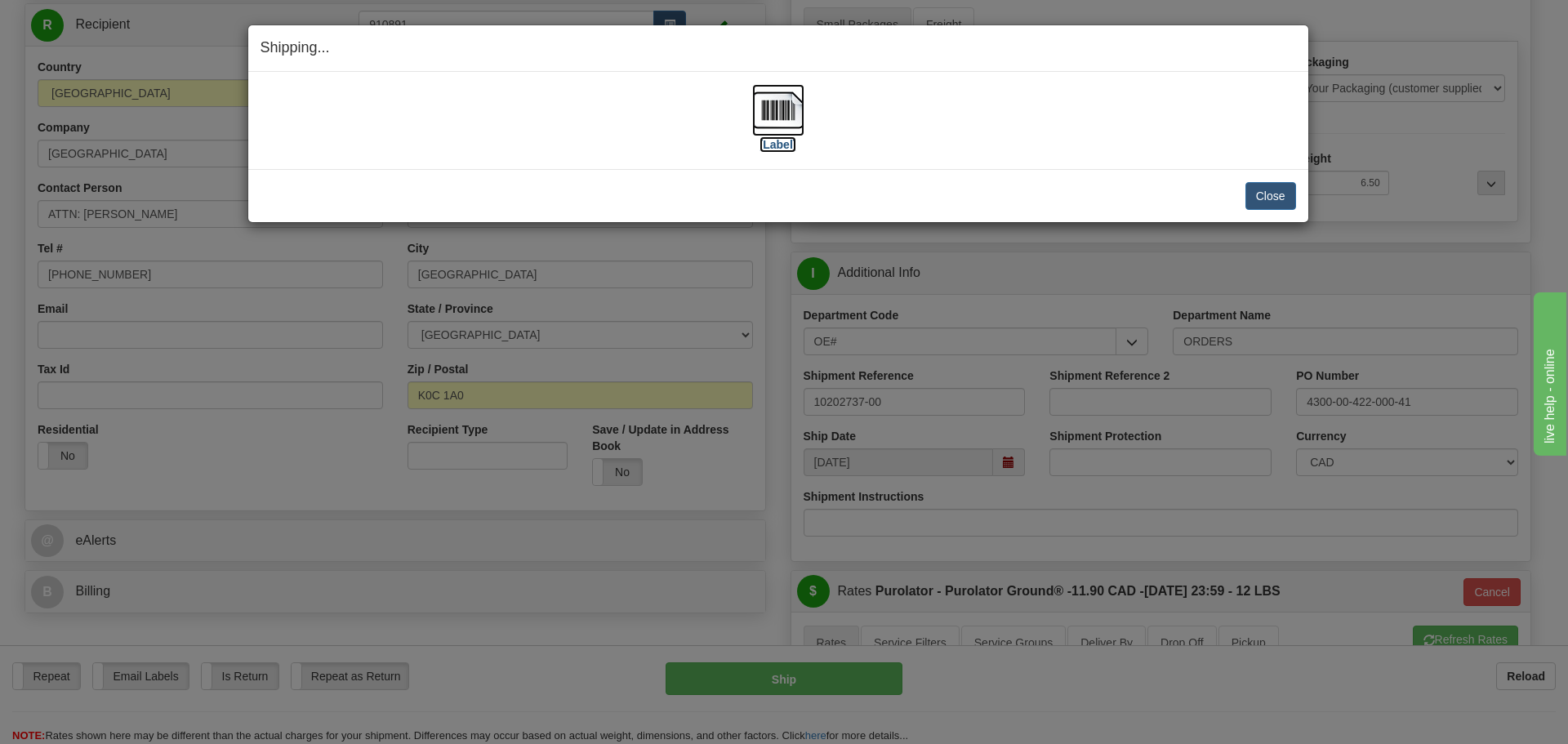
click at [782, 140] on label "[Label]" at bounding box center [778, 144] width 38 height 17
click at [1282, 203] on button "Close" at bounding box center [1271, 196] width 51 height 28
